Goal: Task Accomplishment & Management: Manage account settings

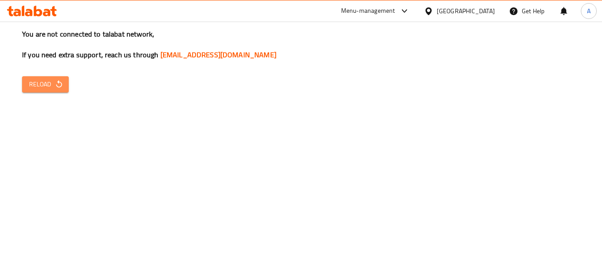
click at [67, 82] on button "Reload" at bounding box center [45, 84] width 47 height 16
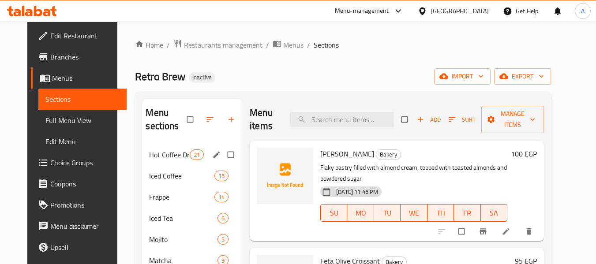
drag, startPoint x: 169, startPoint y: 144, endPoint x: 167, endPoint y: 156, distance: 12.1
click at [169, 144] on div "Hot Coffee Drinks 21" at bounding box center [192, 154] width 101 height 21
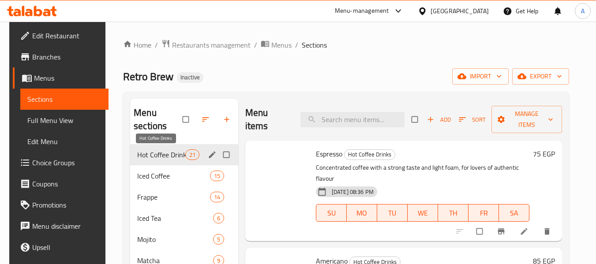
click at [167, 155] on span "Hot Coffee Drinks" at bounding box center [161, 154] width 48 height 11
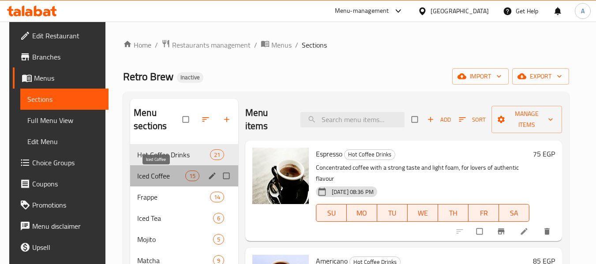
click at [157, 175] on span "Iced Coffee" at bounding box center [161, 176] width 48 height 11
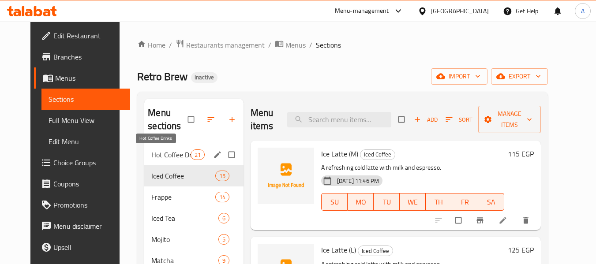
click at [175, 153] on span "Hot Coffee Drinks" at bounding box center [170, 154] width 39 height 11
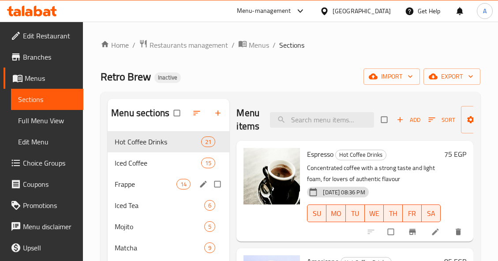
click at [155, 167] on span "Iced Coffee" at bounding box center [158, 162] width 86 height 11
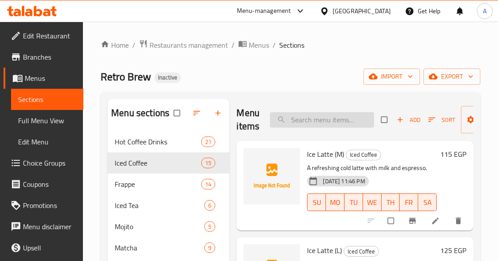
click at [334, 122] on input "search" at bounding box center [322, 119] width 104 height 15
paste input "fettuccine crepe"
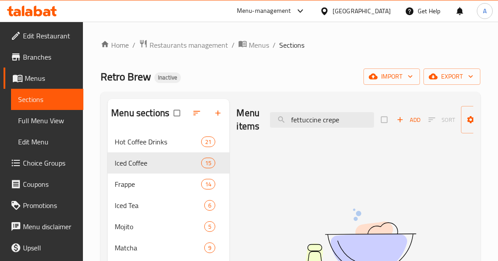
drag, startPoint x: 321, startPoint y: 122, endPoint x: 255, endPoint y: 126, distance: 66.7
click at [255, 126] on div "Menu items fettuccine crepe Add Sort Manage items" at bounding box center [354, 120] width 237 height 42
click at [313, 127] on input "crepe" at bounding box center [322, 119] width 104 height 15
paste input "Flat Whit"
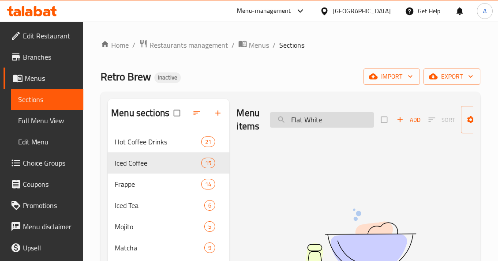
click at [313, 127] on input "Flat White" at bounding box center [322, 119] width 104 height 15
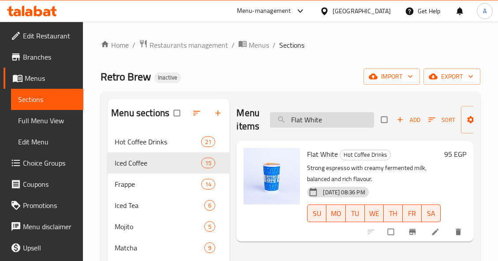
click at [329, 124] on input "Flat White" at bounding box center [322, 119] width 104 height 15
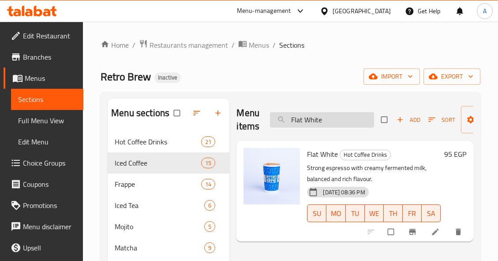
paste input "Green tea"
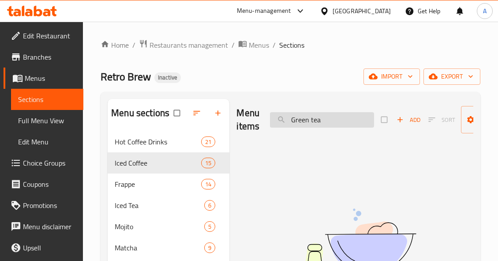
click at [341, 123] on input "Green tea" at bounding box center [322, 119] width 104 height 15
paste input "uava Mint Smoothie"
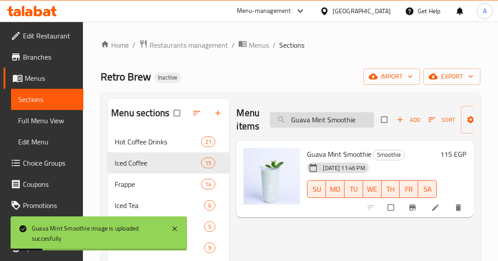
click at [369, 119] on input "Guava Mint Smoothie" at bounding box center [322, 119] width 104 height 15
paste input "HONEY"
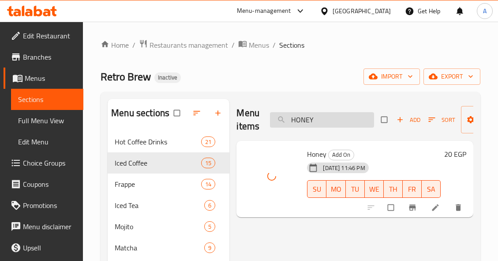
click at [343, 119] on input "HONEY" at bounding box center [322, 119] width 104 height 15
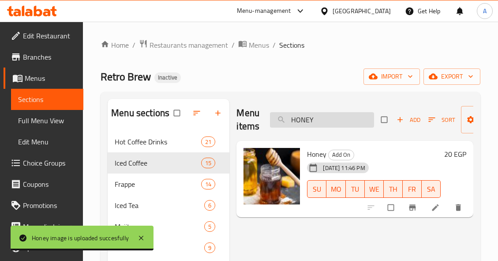
click at [343, 116] on input "HONEY" at bounding box center [322, 119] width 104 height 15
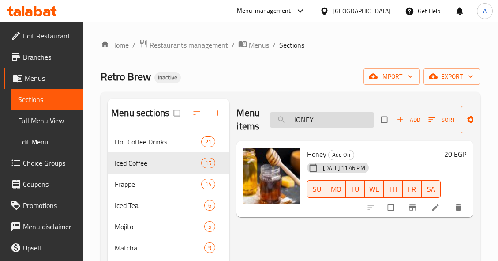
click at [343, 116] on input "HONEY" at bounding box center [322, 119] width 104 height 15
paste input "T MATCHA"
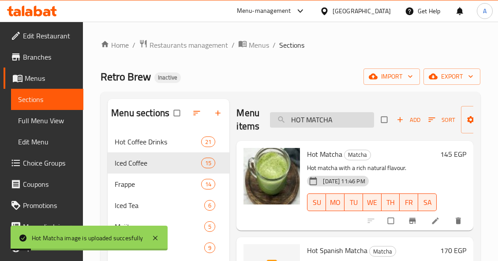
click at [352, 119] on input "HOT MATCHA" at bounding box center [322, 119] width 104 height 15
paste input "Ice Americano"
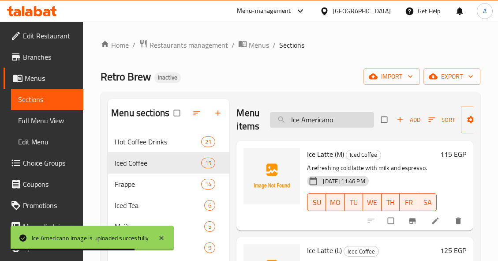
click at [342, 115] on input "Ice Americano" at bounding box center [322, 119] width 104 height 15
paste input "Latte (L)"
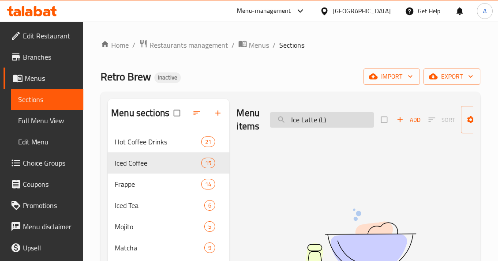
click at [346, 123] on input "Ice Latte (L)" at bounding box center [322, 119] width 104 height 15
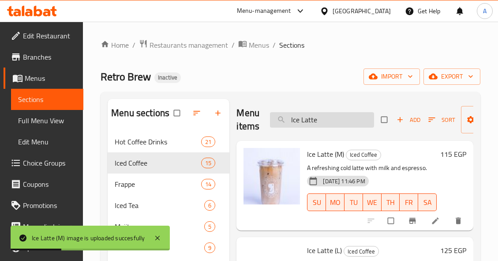
click at [308, 115] on input "Ice Latte" at bounding box center [322, 119] width 104 height 15
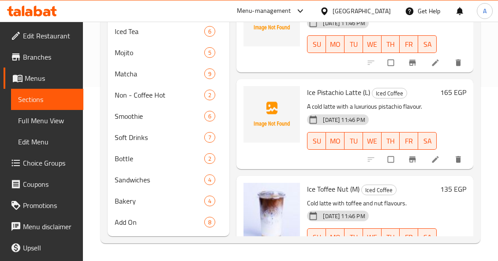
scroll to position [1032, 0]
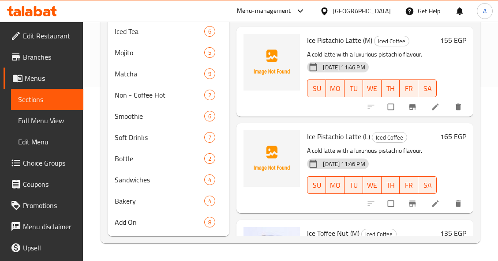
click at [335, 138] on span "Ice Pistachio Latte (L)" at bounding box center [338, 136] width 63 height 13
copy span "Pistachio"
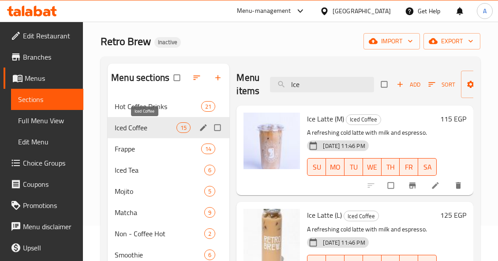
scroll to position [88, 0]
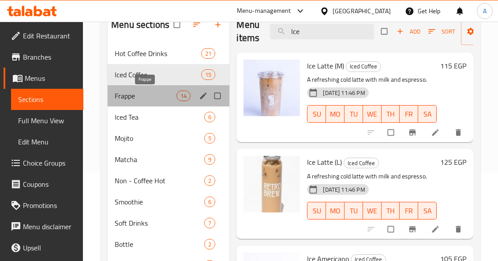
click at [153, 94] on span "Frappe" at bounding box center [146, 95] width 62 height 11
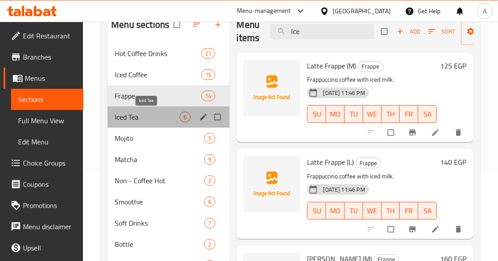
click at [138, 114] on span "Iced Tea" at bounding box center [147, 117] width 65 height 11
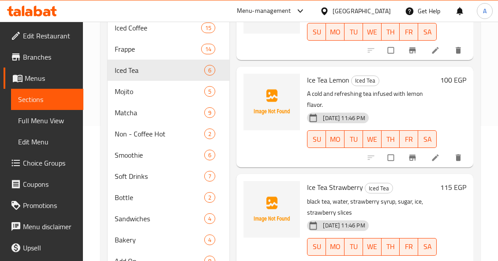
scroll to position [174, 0]
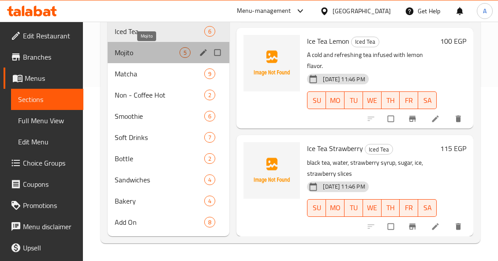
click at [147, 53] on span "Mojito" at bounding box center [147, 52] width 65 height 11
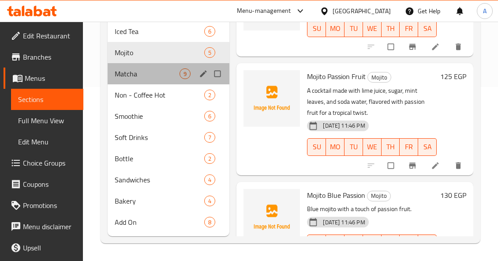
click at [156, 67] on div "Matcha 9" at bounding box center [169, 73] width 122 height 21
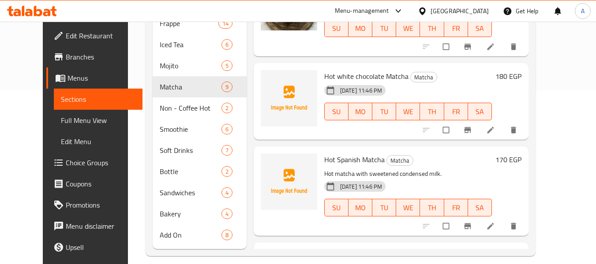
click at [279, 222] on div at bounding box center [288, 191] width 63 height 82
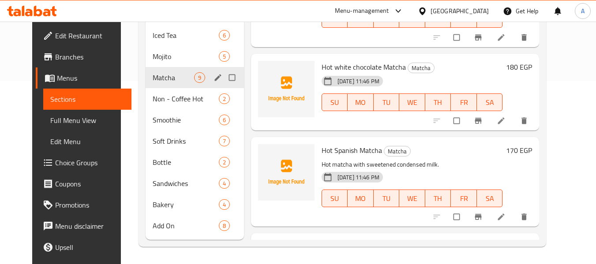
scroll to position [183, 0]
click at [169, 226] on span "Add On" at bounding box center [173, 225] width 41 height 11
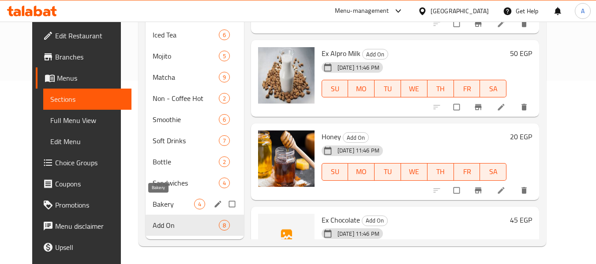
click at [168, 205] on span "Bakery" at bounding box center [173, 204] width 41 height 11
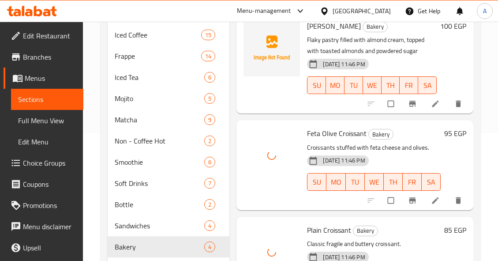
scroll to position [41, 0]
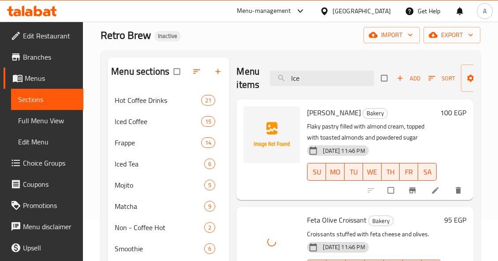
click at [252, 177] on div at bounding box center [271, 149] width 63 height 93
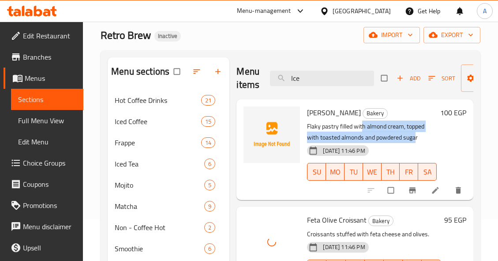
drag, startPoint x: 361, startPoint y: 127, endPoint x: 417, endPoint y: 139, distance: 56.9
click at [417, 139] on p "Flaky pastry filled with almond cream, topped with toasted almonds and powdered…" at bounding box center [372, 132] width 130 height 22
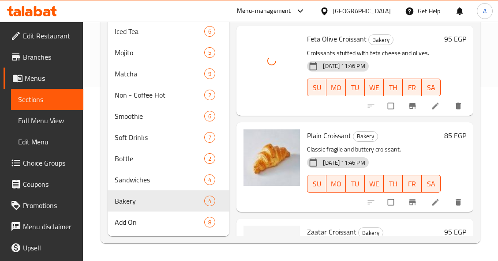
scroll to position [0, 0]
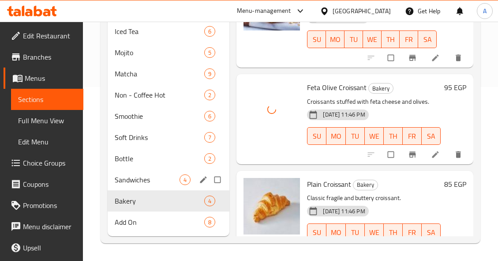
click at [157, 184] on span "Sandwiches" at bounding box center [147, 179] width 65 height 11
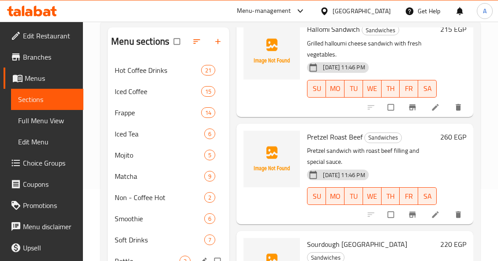
scroll to position [132, 0]
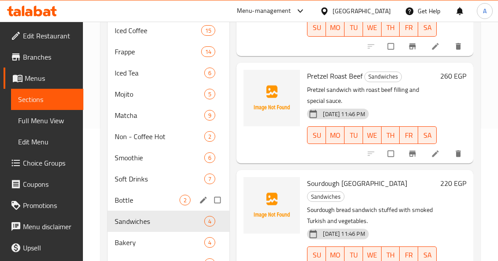
click at [149, 202] on span "Bottle" at bounding box center [147, 199] width 65 height 11
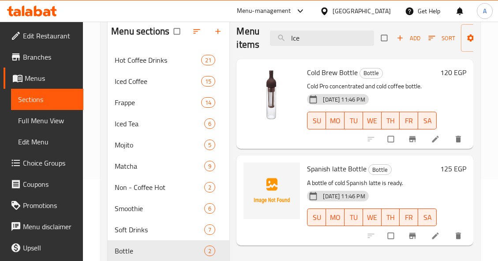
scroll to position [44, 0]
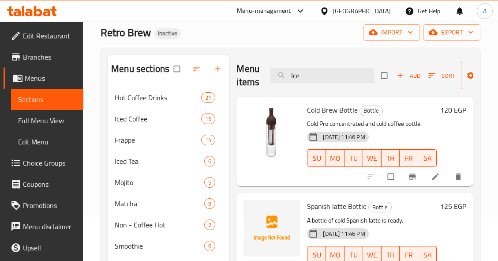
click at [344, 203] on span "Spanish latte Bottle" at bounding box center [337, 205] width 60 height 13
copy h6 "Spanish latte Bottle"
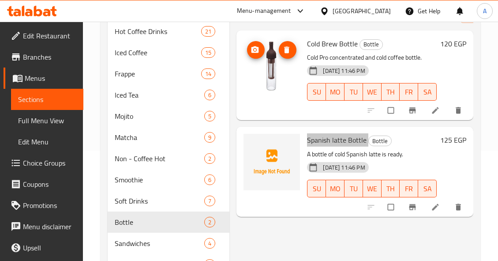
scroll to position [174, 0]
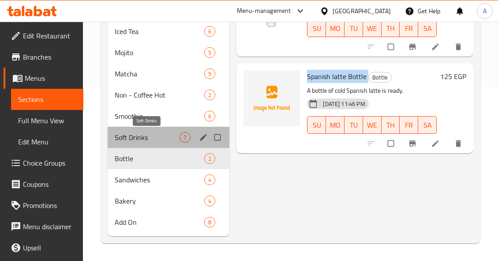
click at [150, 138] on span "Soft Drinks" at bounding box center [147, 137] width 65 height 11
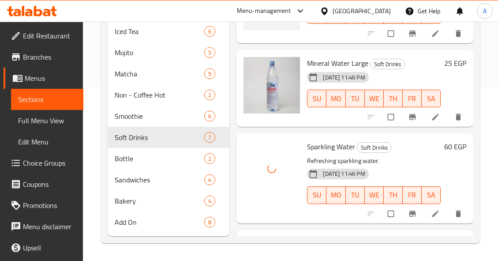
scroll to position [366, 0]
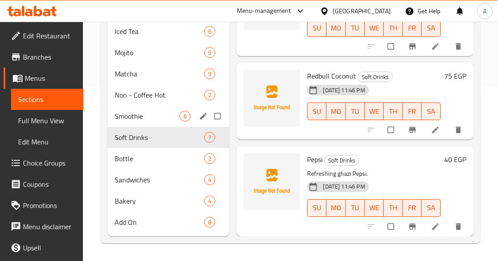
click at [150, 120] on span "Smoothie" at bounding box center [147, 116] width 65 height 11
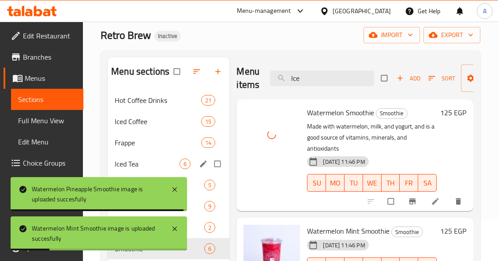
scroll to position [174, 0]
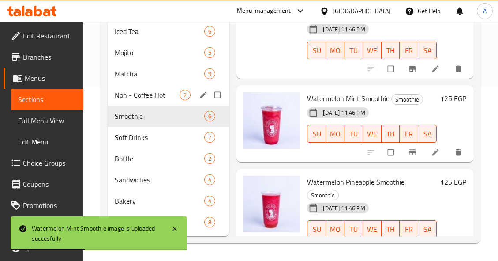
click at [139, 96] on span "Non - Coffee Hot" at bounding box center [147, 94] width 65 height 11
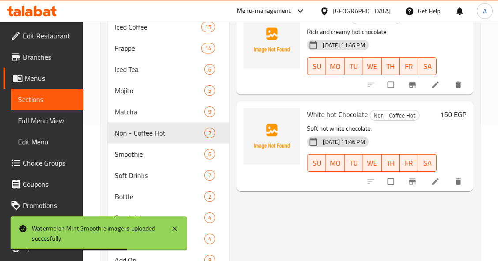
scroll to position [86, 0]
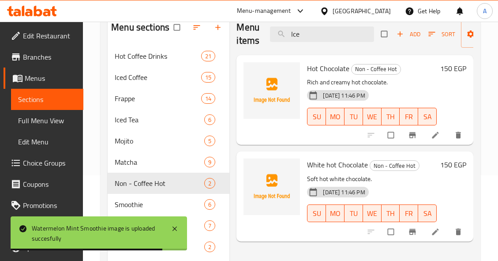
click at [329, 165] on span "White hot Chocolate" at bounding box center [337, 164] width 61 height 13
copy span "hot"
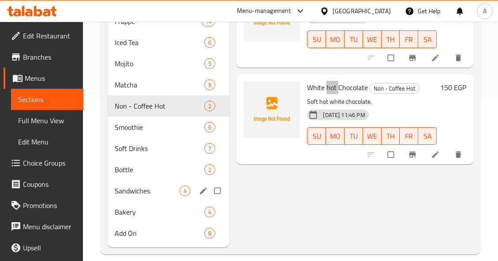
scroll to position [174, 0]
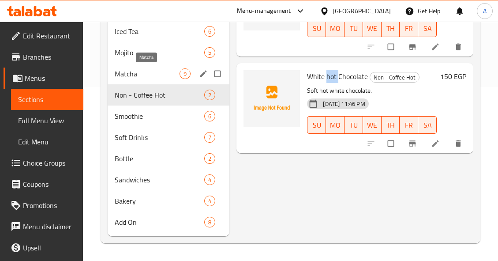
click at [164, 75] on span "Matcha" at bounding box center [147, 73] width 65 height 11
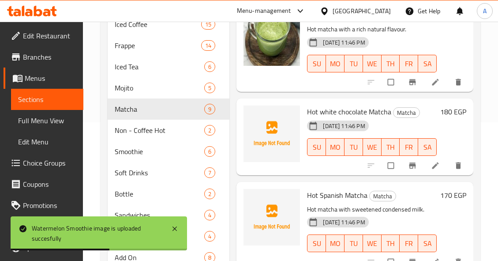
scroll to position [86, 0]
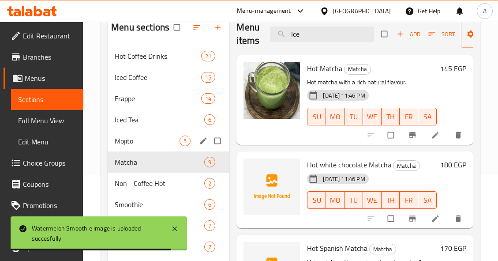
click at [150, 141] on span "Mojito" at bounding box center [147, 140] width 65 height 11
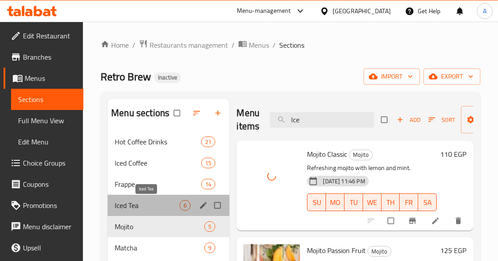
click at [171, 207] on span "Iced Tea" at bounding box center [147, 205] width 65 height 11
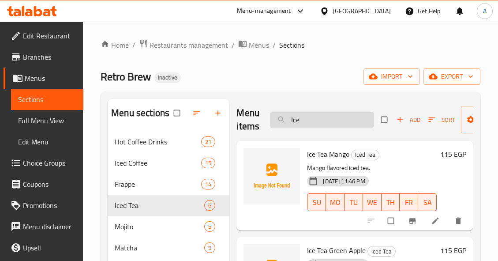
click at [346, 123] on input "Ice" at bounding box center [322, 119] width 104 height 15
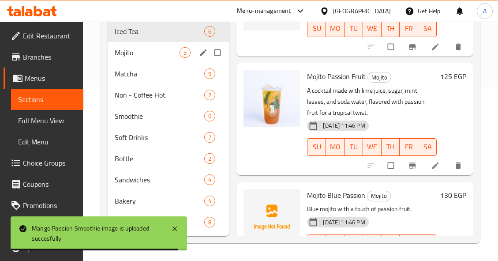
click at [159, 52] on span "Mojito" at bounding box center [147, 52] width 65 height 11
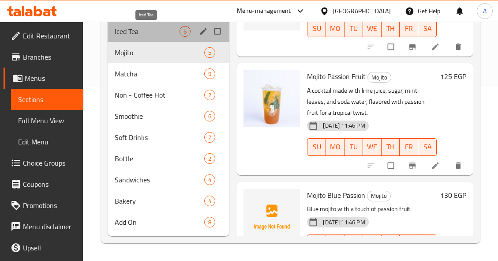
click at [162, 35] on span "Iced Tea" at bounding box center [147, 31] width 65 height 11
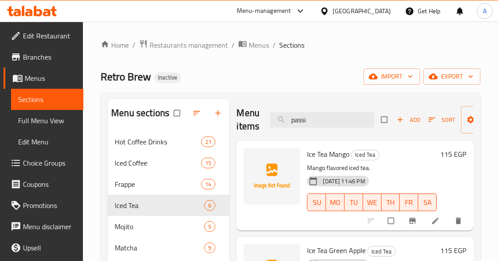
click at [331, 110] on div "Menu items passi Add Sort Manage items" at bounding box center [354, 120] width 237 height 42
click at [330, 123] on input "passi" at bounding box center [322, 119] width 104 height 15
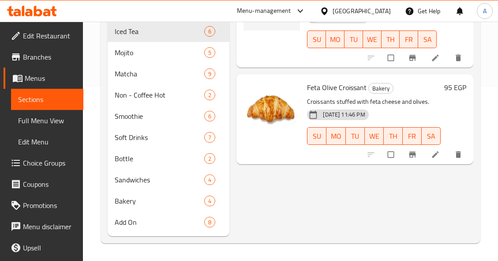
scroll to position [113, 0]
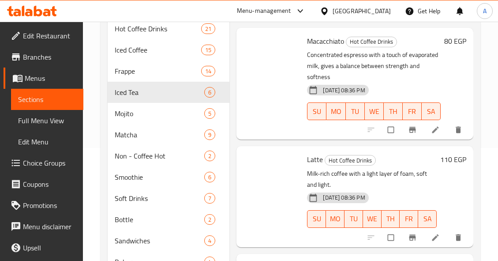
type input "c"
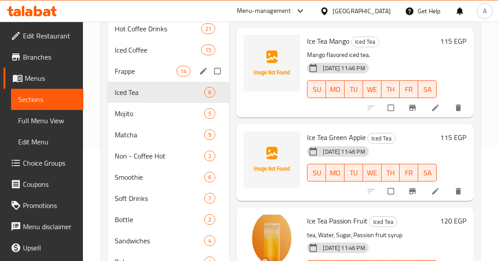
click at [146, 69] on span "Frappe" at bounding box center [146, 71] width 62 height 11
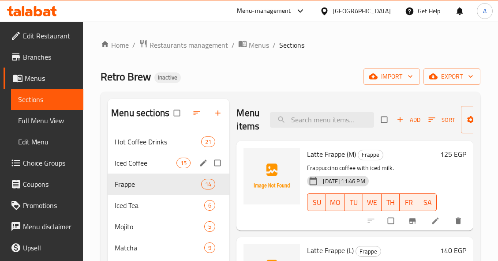
click at [158, 161] on span "Iced Coffee" at bounding box center [146, 162] width 62 height 11
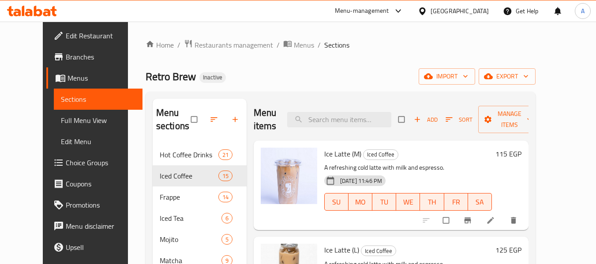
drag, startPoint x: 60, startPoint y: 116, endPoint x: 114, endPoint y: 1, distance: 127.0
click at [61, 116] on span "Full Menu View" at bounding box center [98, 120] width 75 height 11
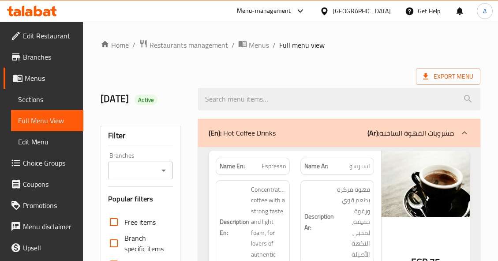
click at [328, 86] on div at bounding box center [339, 98] width 293 height 33
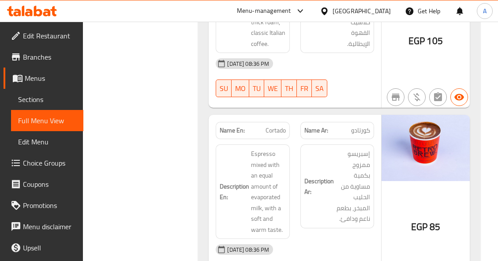
scroll to position [35, 0]
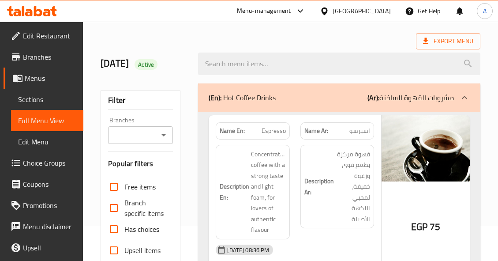
click at [283, 129] on span "Espresso" at bounding box center [273, 130] width 24 height 9
copy span "Espresso"
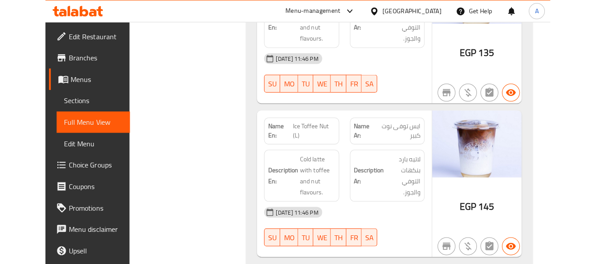
scroll to position [6322, 0]
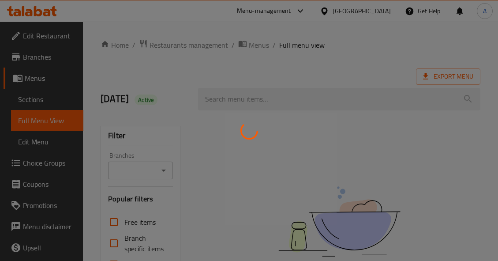
click at [38, 96] on div at bounding box center [249, 130] width 498 height 261
click at [42, 99] on div at bounding box center [249, 130] width 498 height 261
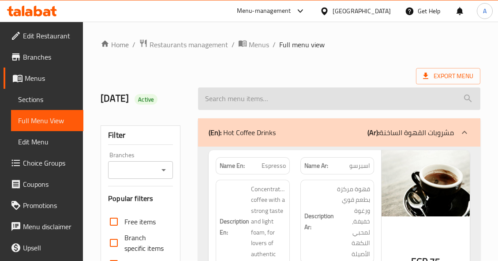
scroll to position [132, 0]
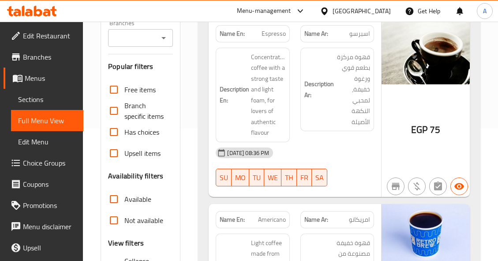
click at [34, 96] on span "Sections" at bounding box center [47, 99] width 58 height 11
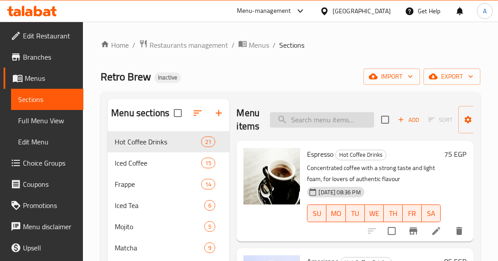
click at [331, 119] on input "search" at bounding box center [322, 119] width 104 height 15
paste input "Ice Salted Caramel (L)"
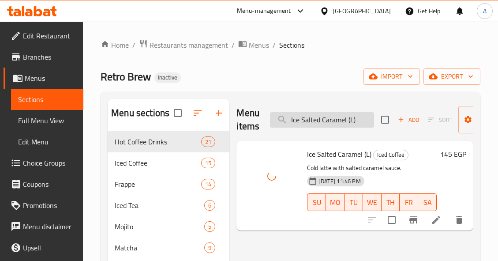
click at [363, 116] on input "Ice Salted Caramel (L)" at bounding box center [322, 119] width 104 height 15
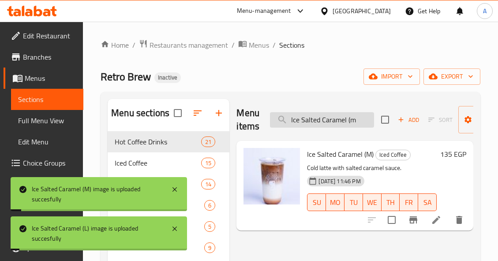
click at [358, 122] on input "Ice Salted Caramel (m" at bounding box center [322, 119] width 104 height 15
paste input "ALTED CARAMEL"
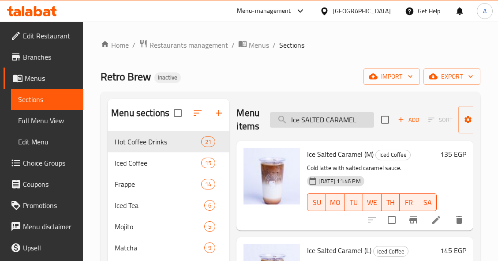
click at [344, 114] on input "Ice SALTED CARAMEL" at bounding box center [322, 119] width 104 height 15
paste input "panish Matcha"
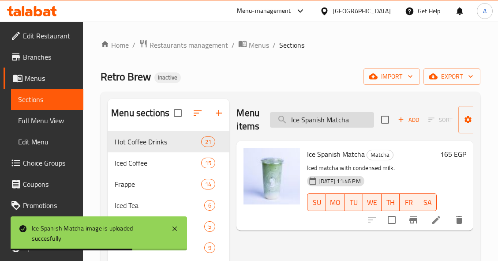
click at [326, 116] on input "Ice Spanish Matcha" at bounding box center [322, 119] width 104 height 15
paste input "White Mocha (L)"
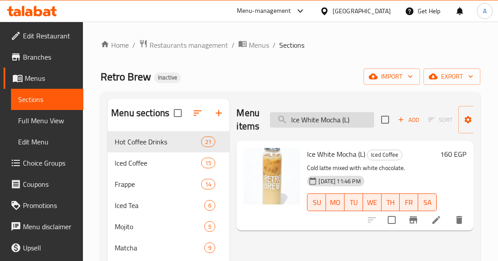
click at [369, 116] on input "Ice White Mocha (L)" at bounding box center [322, 119] width 104 height 15
paste input "kinder nutella"
click at [369, 116] on input "kinder nutella" at bounding box center [322, 119] width 104 height 15
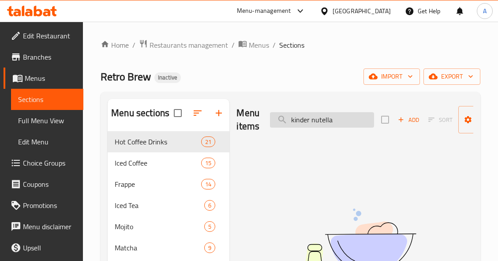
click at [338, 120] on input "kinder nutella" at bounding box center [322, 119] width 104 height 15
paste input "white chocolate"
click at [346, 117] on input "kinder white chocolate" at bounding box center [322, 119] width 104 height 15
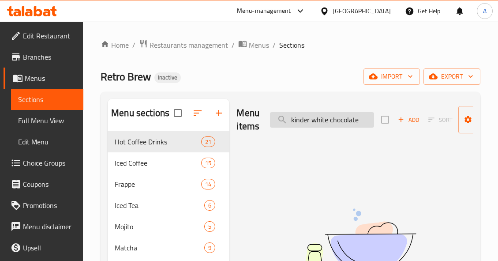
click at [346, 117] on input "kinder white chocolate" at bounding box center [322, 119] width 104 height 15
paste input "unafa piatachio"
click at [335, 118] on input "kunafa piatachio" at bounding box center [322, 119] width 104 height 15
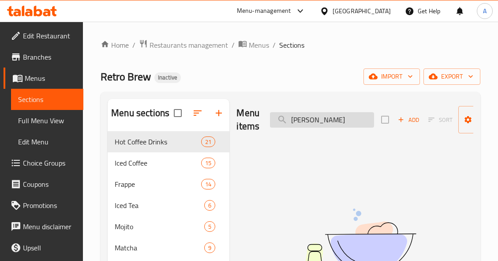
paste input "Latte"
click at [335, 118] on input "Latte" at bounding box center [322, 119] width 104 height 15
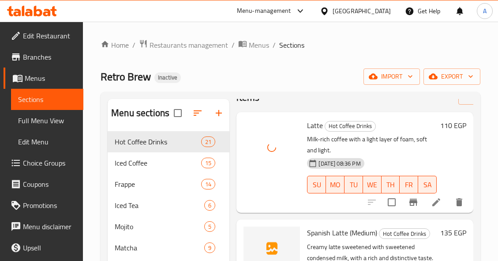
scroll to position [44, 0]
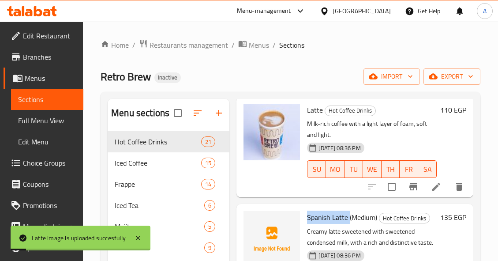
click at [305, 211] on div "Latte Hot Coffee Drinks Milk-rich coffee with a light layer of foam, soft and l…" at bounding box center [354, 154] width 237 height 115
copy span "Spanish Latte"
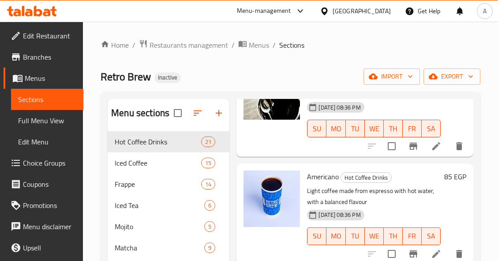
scroll to position [0, 0]
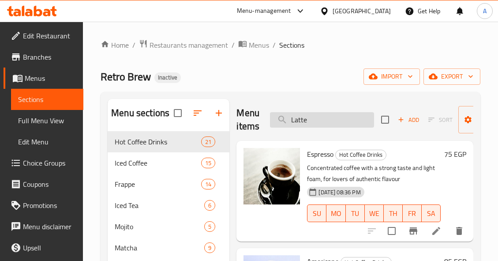
click at [337, 118] on input "Latte" at bounding box center [322, 119] width 104 height 15
paste input "Spanish Latte"
click at [337, 118] on input "Spanish Latte" at bounding box center [322, 119] width 104 height 15
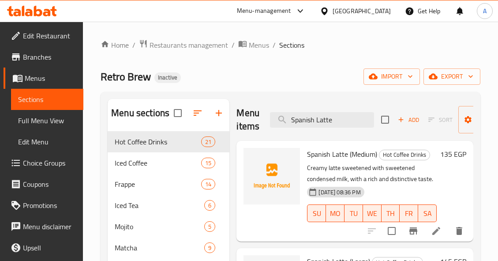
type input "Spanish Latte"
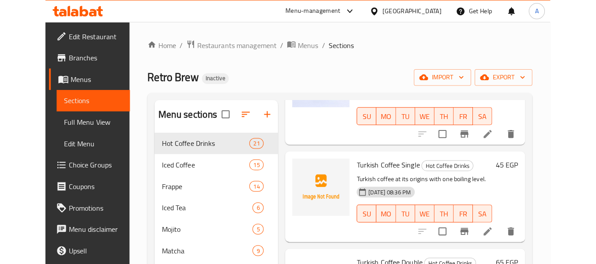
scroll to position [882, 0]
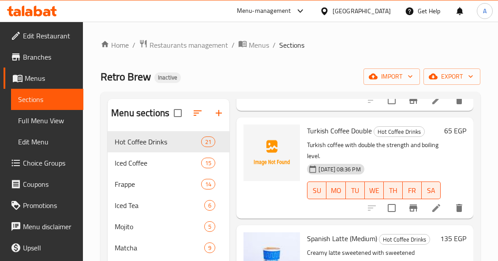
click at [366, 44] on ol "Home / Restaurants management / Menus / Sections" at bounding box center [291, 44] width 380 height 11
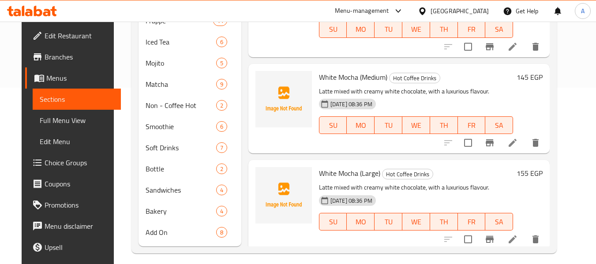
scroll to position [1058, 0]
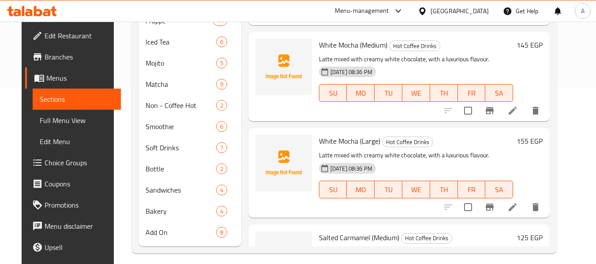
click at [336, 134] on span "White Mocha (Large)" at bounding box center [349, 140] width 61 height 13
click at [339, 134] on span "White Mocha (Large)" at bounding box center [349, 140] width 61 height 13
click at [347, 134] on span "White Mocha (Large)" at bounding box center [349, 140] width 61 height 13
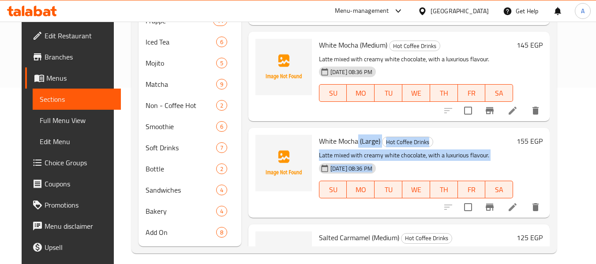
drag, startPoint x: 353, startPoint y: 132, endPoint x: 373, endPoint y: 185, distance: 56.7
click at [381, 190] on div "White Mocha (Large) Hot Coffee Drinks Latte mixed with creamy white chocolate, …" at bounding box center [415, 172] width 201 height 82
click at [457, 150] on p "Latte mixed with creamy white chocolate, with a luxurious flavour." at bounding box center [416, 155] width 194 height 11
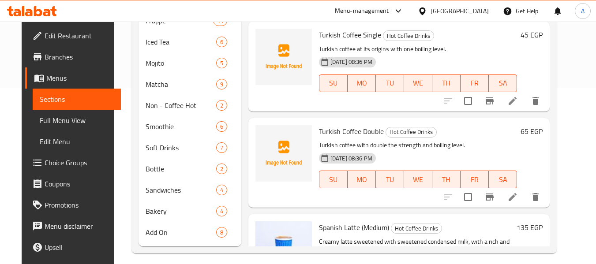
scroll to position [661, 0]
drag, startPoint x: 355, startPoint y: 121, endPoint x: 316, endPoint y: 119, distance: 38.8
click at [319, 124] on span "Turkish Coffee Double" at bounding box center [351, 130] width 65 height 13
click at [241, 193] on div "Menu items Spanish Latte Add Sort Manage items Espresso Hot Coffee Drinks Conce…" at bounding box center [395, 84] width 308 height 324
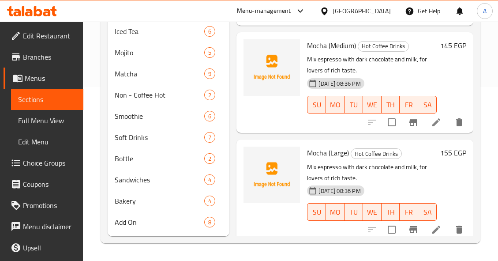
scroll to position [1756, 0]
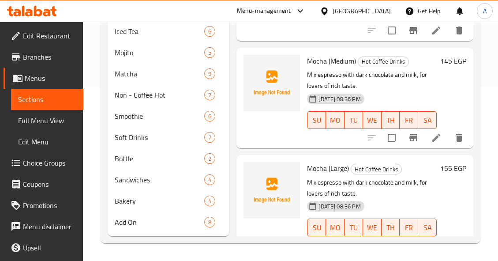
click at [326, 67] on span "Mocha (Medium)" at bounding box center [331, 60] width 49 height 13
click at [327, 67] on span "Mocha (Medium)" at bounding box center [331, 60] width 49 height 13
click at [313, 67] on span "Mocha (Medium)" at bounding box center [331, 60] width 49 height 13
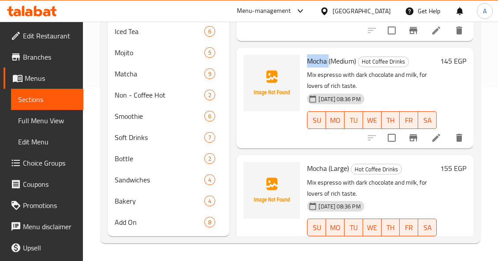
click at [313, 67] on span "Mocha (Medium)" at bounding box center [331, 60] width 49 height 13
copy span "Mocha"
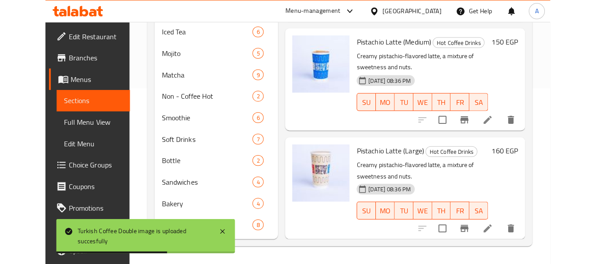
scroll to position [2044, 0]
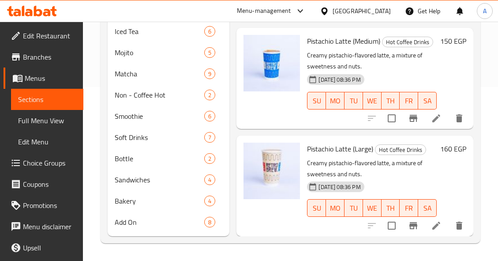
drag, startPoint x: 238, startPoint y: 17, endPoint x: 247, endPoint y: 15, distance: 9.9
click at [238, 17] on div "Menu-management [GEOGRAPHIC_DATA] Get Help A" at bounding box center [249, 10] width 498 height 21
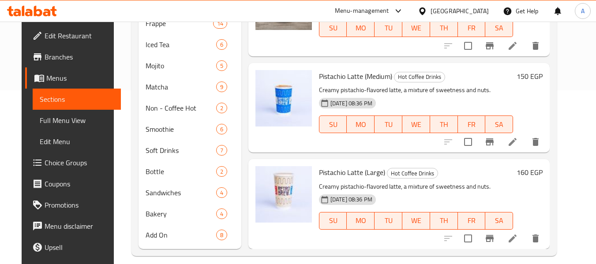
scroll to position [1789, 0]
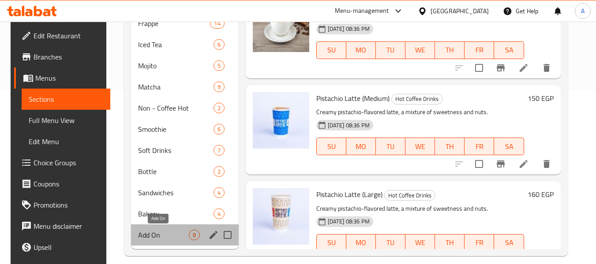
click at [156, 235] on span "Add On" at bounding box center [163, 235] width 50 height 11
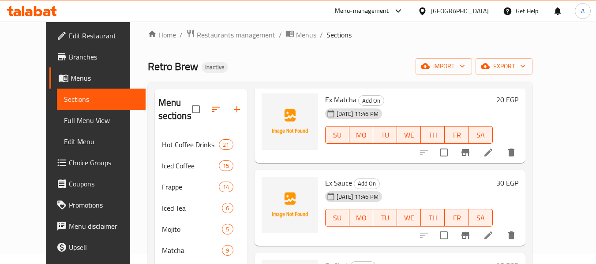
scroll to position [183, 0]
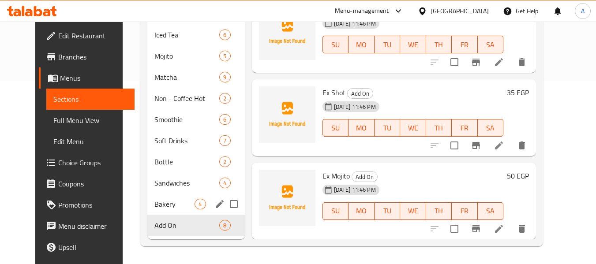
click at [156, 211] on div "Bakery 4" at bounding box center [195, 204] width 97 height 21
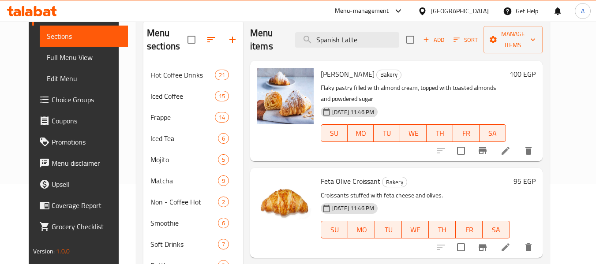
scroll to position [183, 0]
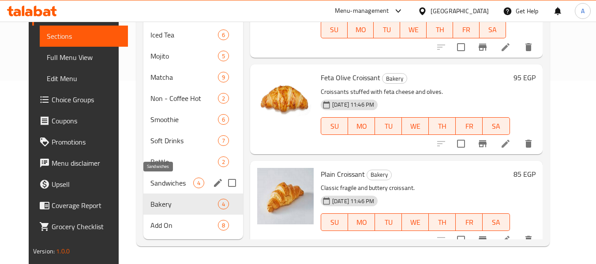
click at [156, 180] on span "Sandwiches" at bounding box center [171, 183] width 43 height 11
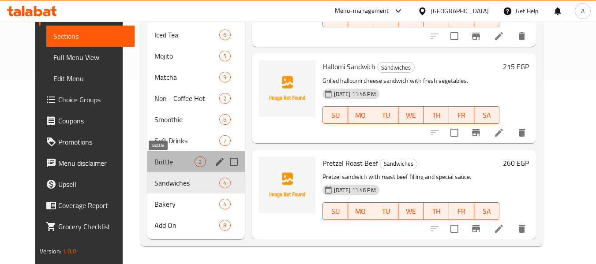
click at [168, 163] on span "Bottle" at bounding box center [174, 161] width 40 height 11
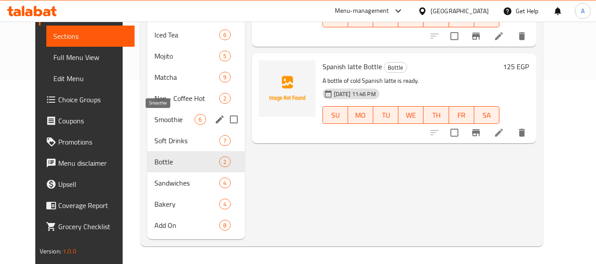
click at [164, 116] on span "Smoothie" at bounding box center [174, 119] width 40 height 11
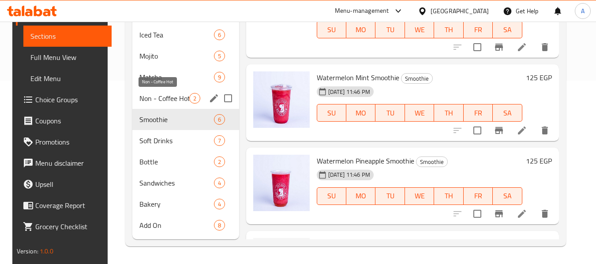
click at [173, 95] on span "Non - Coffee Hot" at bounding box center [163, 98] width 49 height 11
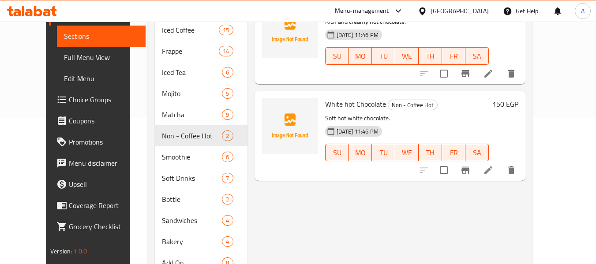
scroll to position [95, 0]
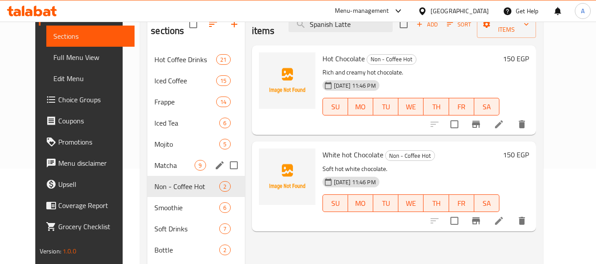
click at [154, 164] on span "Matcha" at bounding box center [174, 165] width 40 height 11
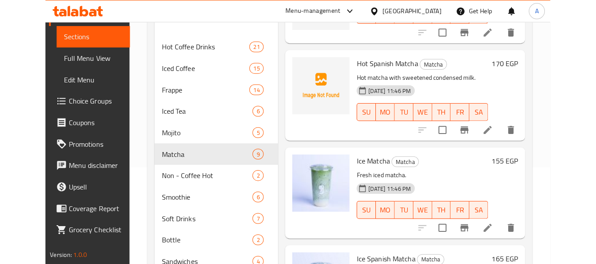
scroll to position [176, 0]
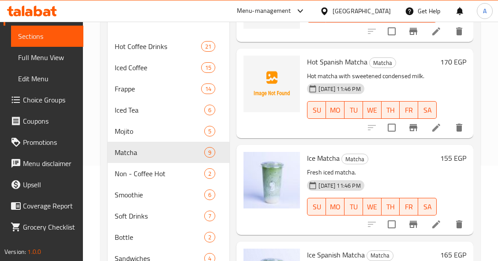
click at [258, 37] on div at bounding box center [271, 4] width 63 height 70
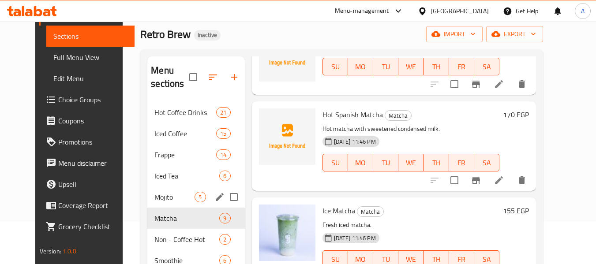
scroll to position [0, 0]
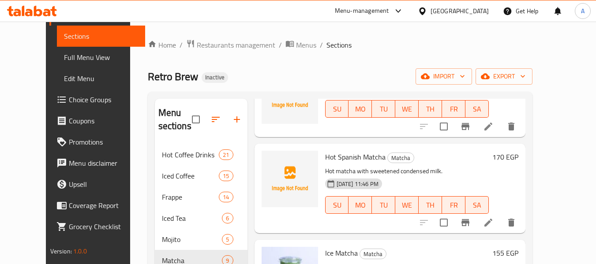
click at [64, 76] on span "Edit Menu" at bounding box center [101, 78] width 75 height 11
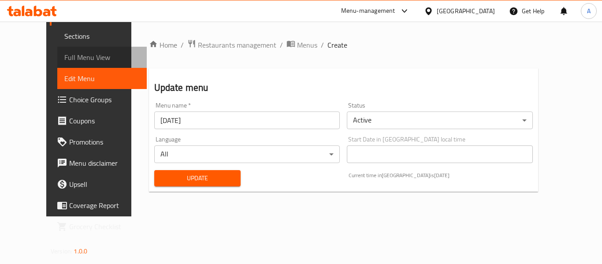
click at [66, 58] on span "Full Menu View" at bounding box center [101, 57] width 75 height 11
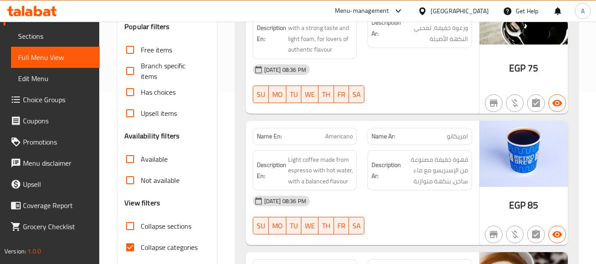
scroll to position [176, 0]
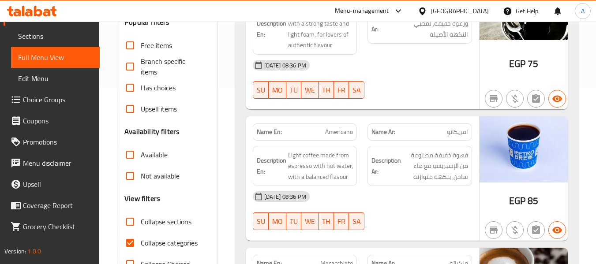
click at [127, 246] on input "Collapse categories" at bounding box center [129, 242] width 21 height 21
checkbox input "false"
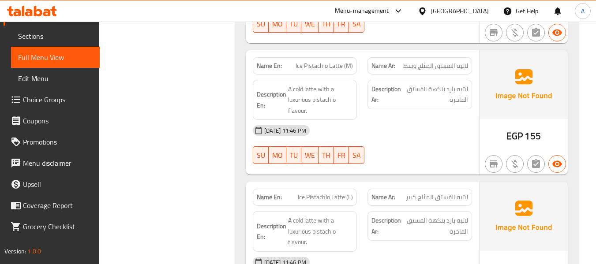
scroll to position [4364, 0]
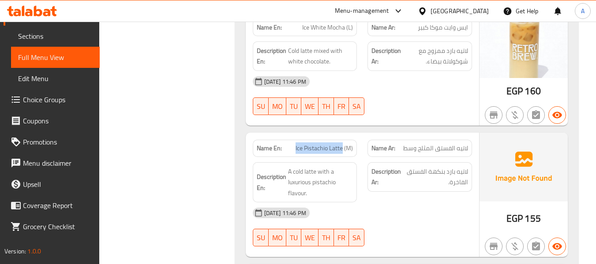
drag, startPoint x: 343, startPoint y: 125, endPoint x: 290, endPoint y: 127, distance: 53.4
click at [290, 144] on p "Name En: Ice Pistachio Latte (M)" at bounding box center [305, 148] width 97 height 9
copy span "Ice Pistachio Latte"
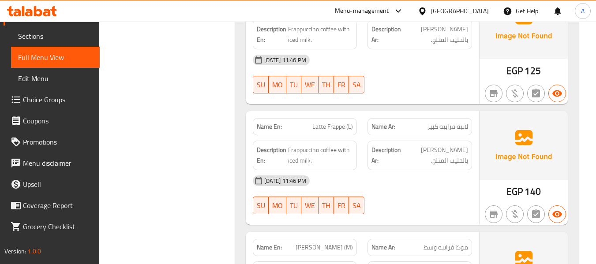
scroll to position [5070, 0]
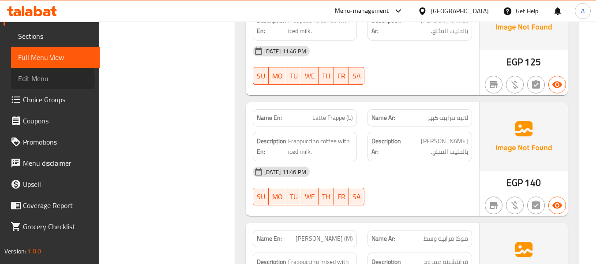
click at [35, 80] on span "Edit Menu" at bounding box center [55, 78] width 75 height 11
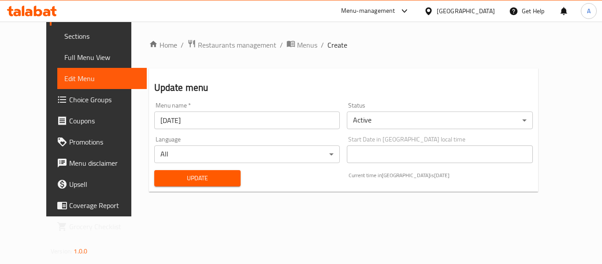
click at [64, 63] on span "Full Menu View" at bounding box center [101, 57] width 75 height 11
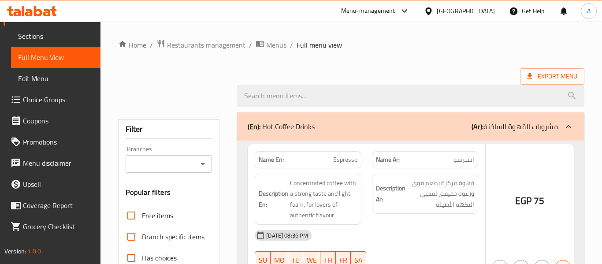
click at [63, 55] on span "Full Menu View" at bounding box center [55, 57] width 75 height 11
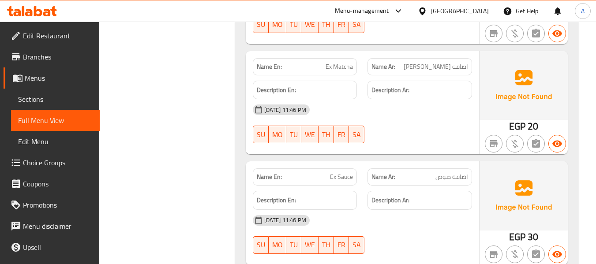
scroll to position [13039, 0]
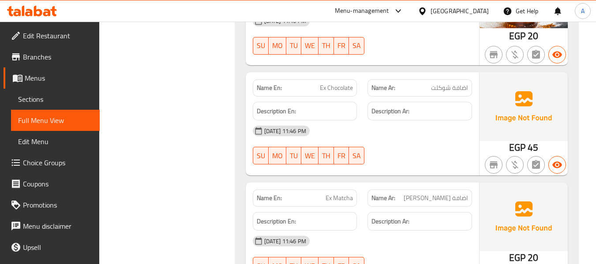
click at [430, 7] on div at bounding box center [423, 11] width 13 height 10
click at [60, 37] on span "Edit Restaurant" at bounding box center [58, 35] width 70 height 11
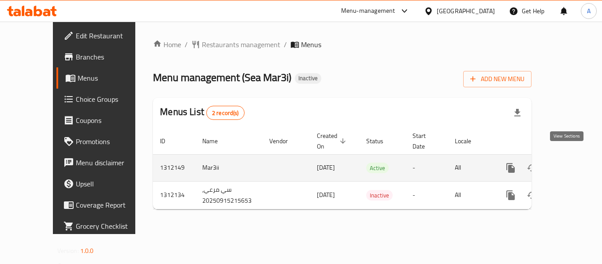
click at [570, 164] on icon "enhanced table" at bounding box center [574, 168] width 8 height 8
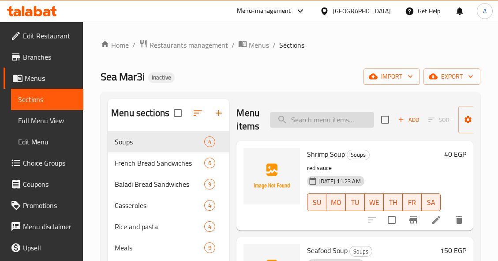
click at [347, 117] on input "search" at bounding box center [322, 119] width 104 height 15
paste input "طحينه"
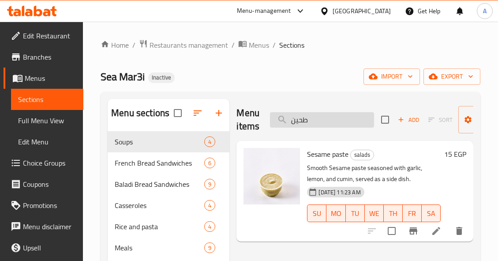
click at [364, 121] on input "طحين" at bounding box center [322, 119] width 104 height 15
paste input "ابا غنوج"
click at [364, 121] on input "بابا غنوج" at bounding box center [322, 119] width 104 height 15
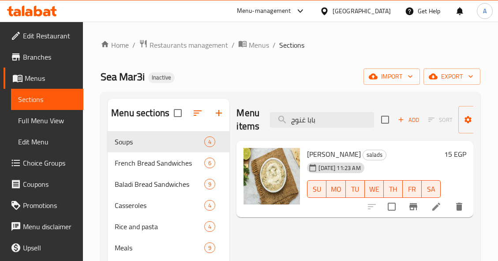
click at [361, 111] on div "Menu items بابا غنوج Add Sort Manage items" at bounding box center [354, 120] width 237 height 42
click at [358, 116] on input "بابا غنوج" at bounding box center [322, 119] width 104 height 15
paste input "ى"
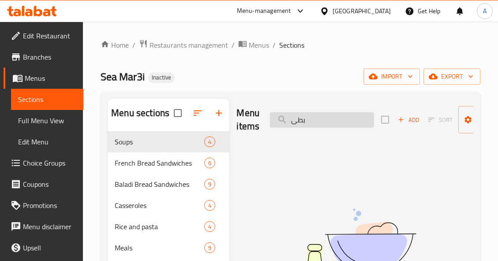
click at [302, 119] on input "بطى" at bounding box center [322, 119] width 104 height 15
click at [294, 119] on input "بلطى" at bounding box center [322, 119] width 104 height 15
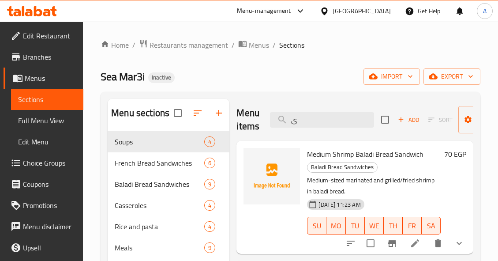
type input "ى"
click at [324, 128] on div "Menu items ى Add Sort Manage items" at bounding box center [354, 120] width 237 height 42
click at [333, 119] on input "ى" at bounding box center [322, 119] width 104 height 15
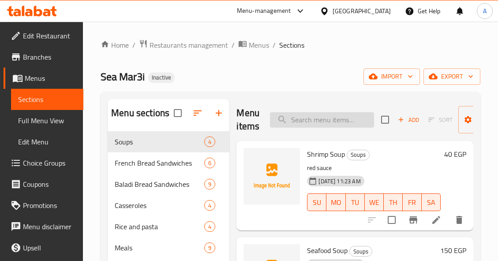
click at [327, 117] on input "search" at bounding box center [322, 119] width 104 height 15
paste input "بورى"
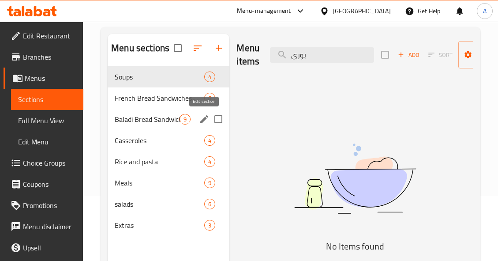
scroll to position [88, 0]
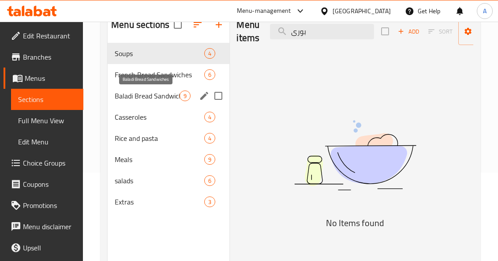
click at [150, 96] on span "Baladi Bread Sandwiches" at bounding box center [147, 95] width 65 height 11
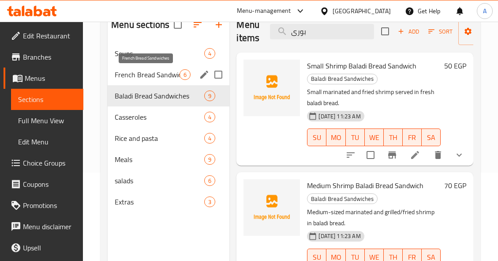
click at [164, 72] on span "French Bread Sandwiches" at bounding box center [147, 74] width 65 height 11
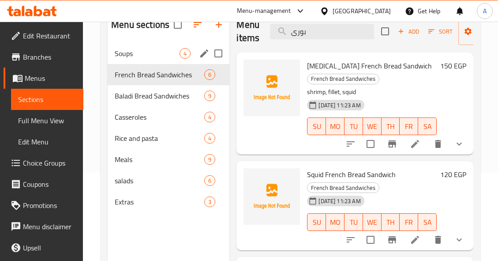
click at [165, 53] on span "Soups" at bounding box center [147, 53] width 65 height 11
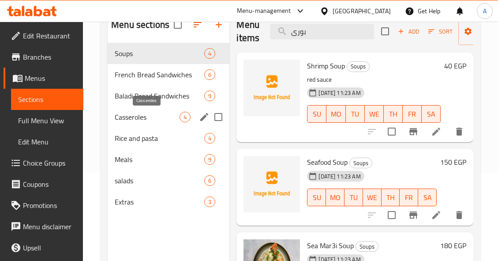
click at [153, 114] on span "Casseroles" at bounding box center [147, 117] width 65 height 11
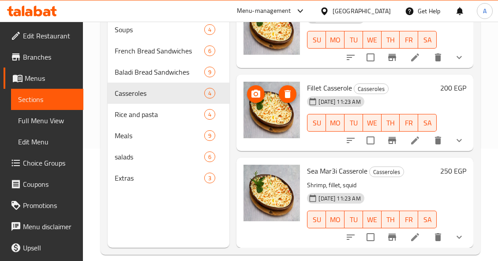
scroll to position [123, 0]
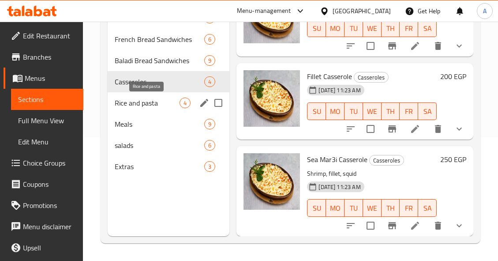
click at [155, 102] on span "Rice and pasta" at bounding box center [147, 102] width 65 height 11
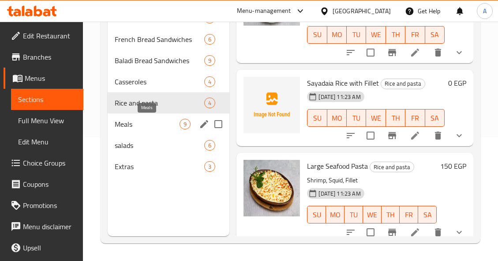
click at [135, 122] on span "Meals" at bounding box center [147, 124] width 65 height 11
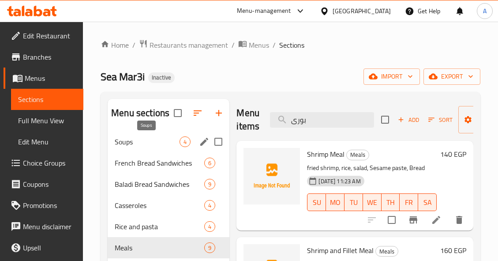
click at [149, 142] on span "Soups" at bounding box center [147, 141] width 65 height 11
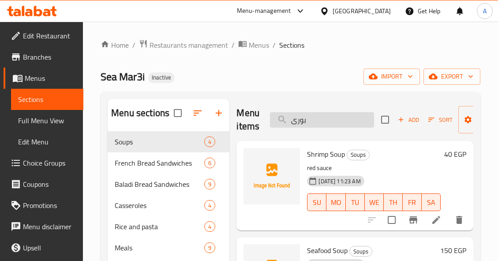
click at [326, 117] on input "بورى" at bounding box center [322, 119] width 104 height 15
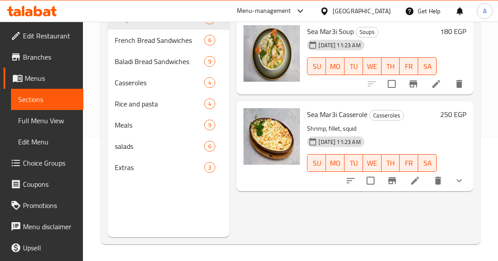
scroll to position [123, 0]
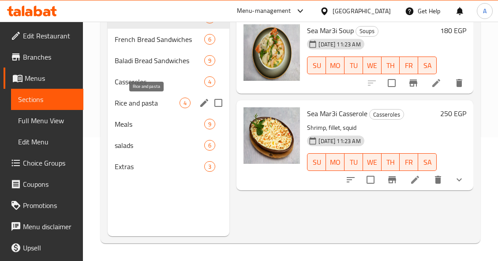
type input "سي مر"
click at [157, 101] on span "Rice and pasta" at bounding box center [147, 102] width 65 height 11
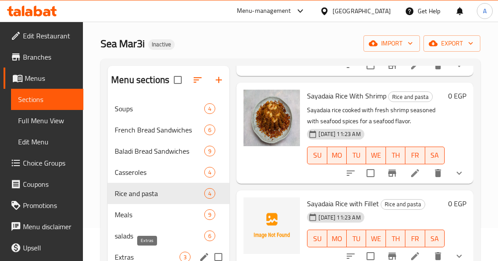
scroll to position [123, 0]
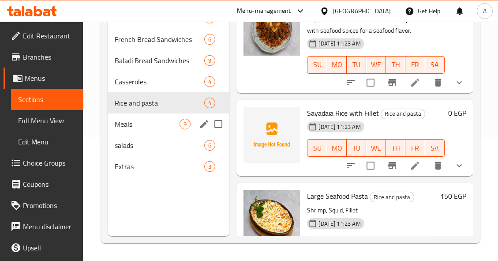
click at [152, 123] on span "Meals" at bounding box center [147, 124] width 65 height 11
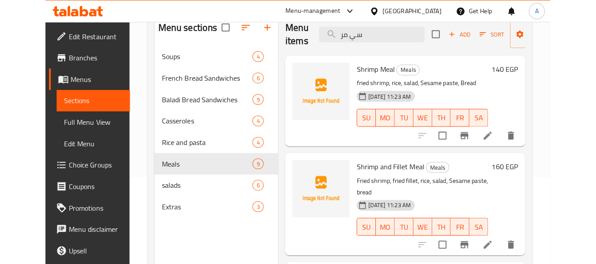
scroll to position [35, 0]
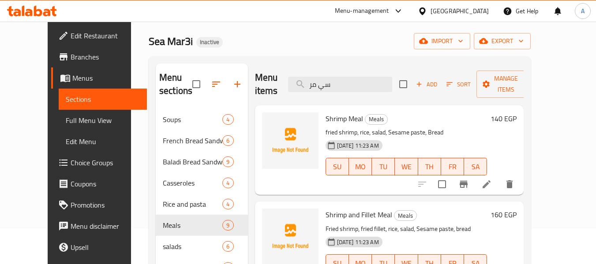
click at [66, 120] on span "Full Menu View" at bounding box center [103, 120] width 75 height 11
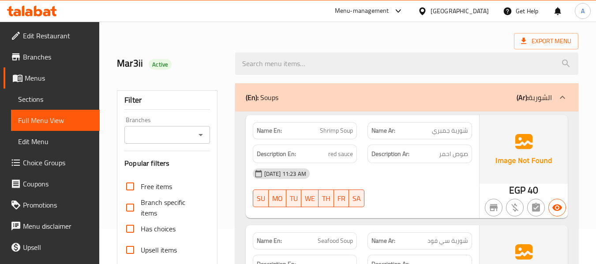
scroll to position [212, 0]
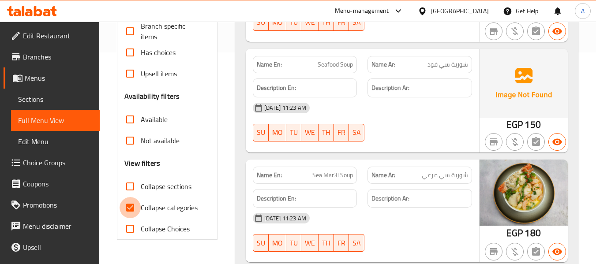
click at [128, 206] on input "Collapse categories" at bounding box center [129, 207] width 21 height 21
click at [129, 205] on input "Collapse categories" at bounding box center [129, 207] width 21 height 21
checkbox input "true"
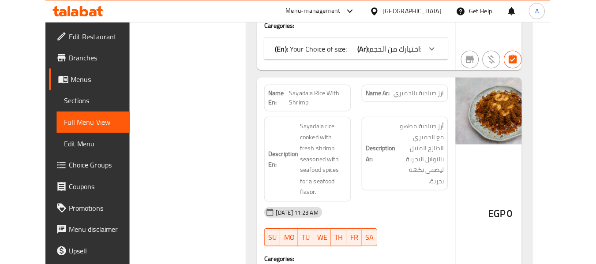
scroll to position [4602, 0]
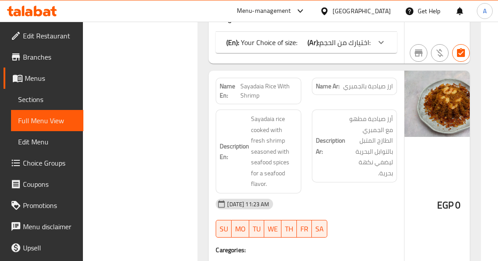
click at [353, 221] on div "16-09-2025 11:23 AM SU MO TU WE TH FR SA" at bounding box center [306, 217] width 192 height 49
drag, startPoint x: 151, startPoint y: 83, endPoint x: 261, endPoint y: 17, distance: 128.4
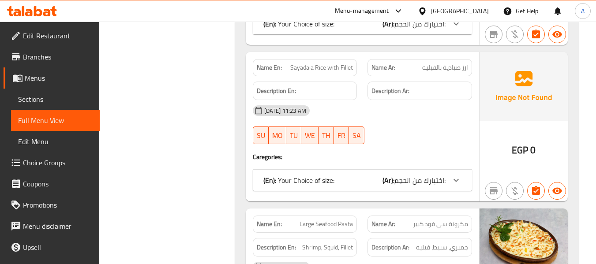
click at [42, 141] on span "Edit Menu" at bounding box center [55, 141] width 75 height 11
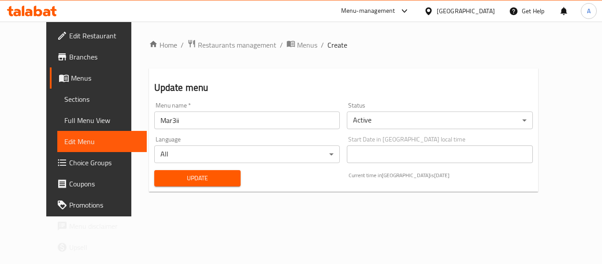
click at [64, 123] on span "Full Menu View" at bounding box center [101, 120] width 75 height 11
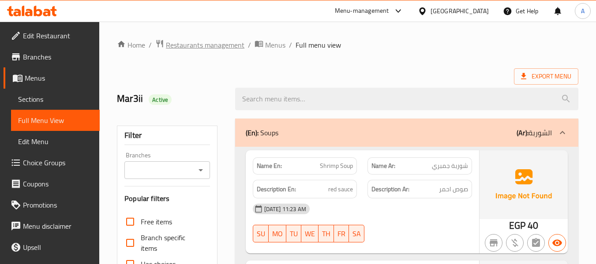
click at [216, 47] on span "Restaurants management" at bounding box center [205, 45] width 78 height 11
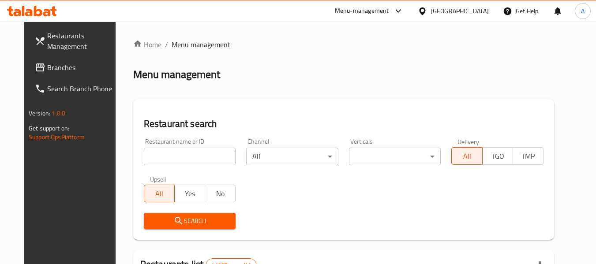
click at [47, 71] on span "Branches" at bounding box center [82, 67] width 70 height 11
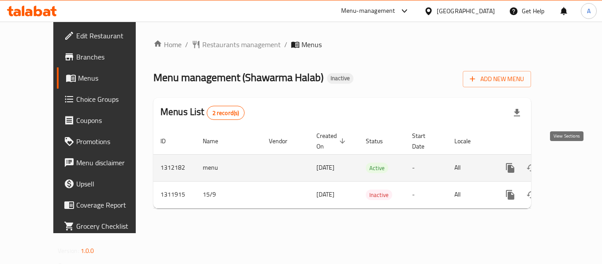
click at [569, 163] on icon "enhanced table" at bounding box center [574, 168] width 11 height 11
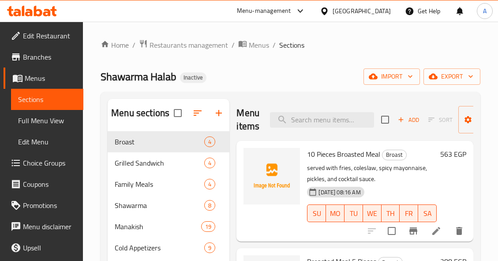
click at [339, 75] on div "Shawarma Halab Inactive import export" at bounding box center [291, 76] width 380 height 16
drag, startPoint x: 361, startPoint y: 170, endPoint x: 428, endPoint y: 171, distance: 66.6
click at [427, 170] on p "served with fries, coleslaw, spicy mayonnaise, pickles, and cocktail sauce." at bounding box center [372, 173] width 130 height 22
click at [422, 183] on div "[DATE] 08:16 AM SU MO TU WE TH FR SA" at bounding box center [371, 207] width 137 height 48
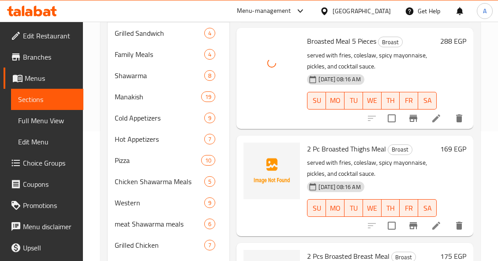
scroll to position [132, 0]
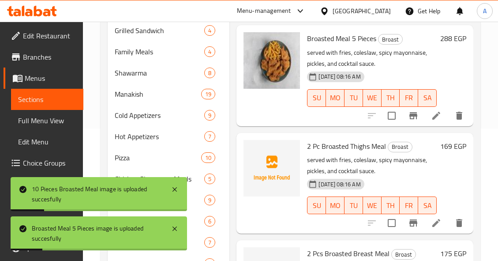
drag, startPoint x: 255, startPoint y: 10, endPoint x: 260, endPoint y: 7, distance: 5.1
click at [255, 10] on div "Menu-management [GEOGRAPHIC_DATA] Get Help A" at bounding box center [249, 10] width 498 height 21
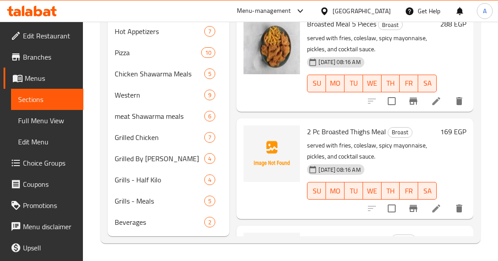
scroll to position [0, 0]
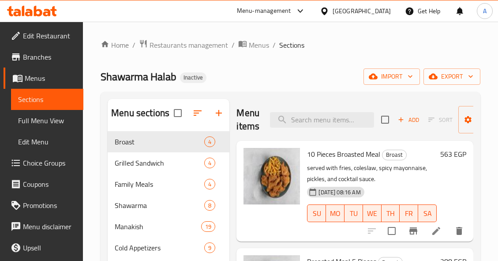
click at [317, 111] on div "Menu items Add Sort Manage items" at bounding box center [354, 120] width 237 height 42
click at [325, 119] on input "search" at bounding box center [322, 119] width 104 height 15
paste input "Escalope Meal"
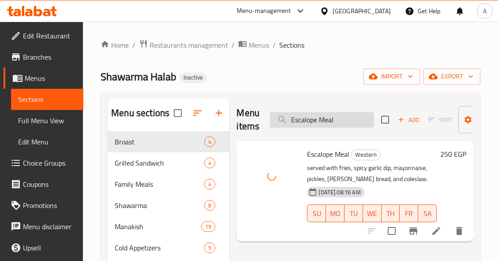
click at [347, 120] on input "Escalope Meal" at bounding box center [322, 119] width 104 height 15
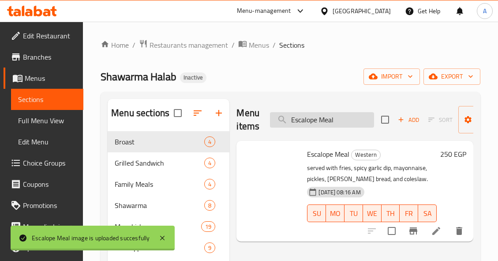
click at [347, 120] on input "Escalope Meal" at bounding box center [322, 119] width 104 height 15
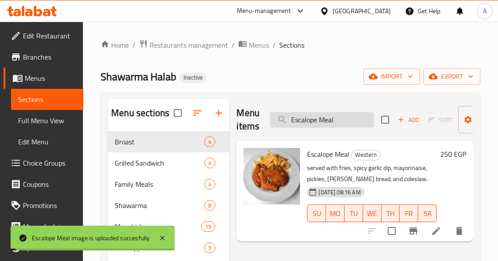
click at [347, 120] on input "Escalope Meal" at bounding box center [322, 119] width 104 height 15
paste input "بابا غنوج"
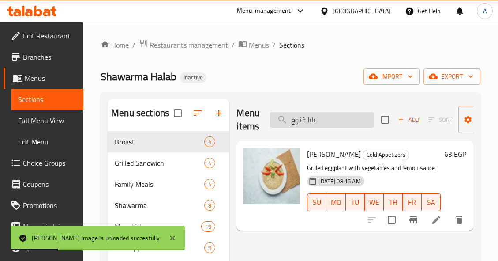
click at [339, 116] on input "بابا غنوج" at bounding box center [322, 119] width 104 height 15
paste input "Barq (Samosa) With Cheese"
click at [339, 116] on input "بابا Barq (Samosa) With Cheese" at bounding box center [322, 119] width 104 height 15
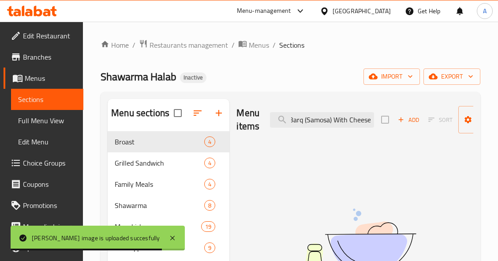
scroll to position [0, 12]
drag, startPoint x: 345, startPoint y: 120, endPoint x: 415, endPoint y: 120, distance: 70.1
click at [415, 120] on div "Menu items بابا Barq (Samosa) With Cheese Add Sort Manage items" at bounding box center [354, 120] width 237 height 42
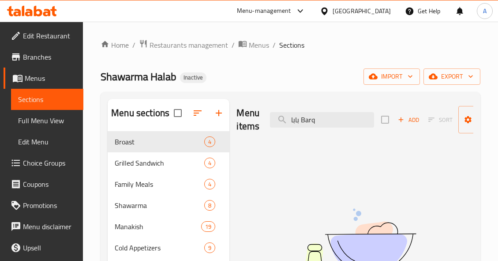
drag, startPoint x: 301, startPoint y: 119, endPoint x: 233, endPoint y: 117, distance: 67.9
click at [240, 119] on div "Menu items بابا Barq Add Sort Manage items" at bounding box center [354, 120] width 237 height 42
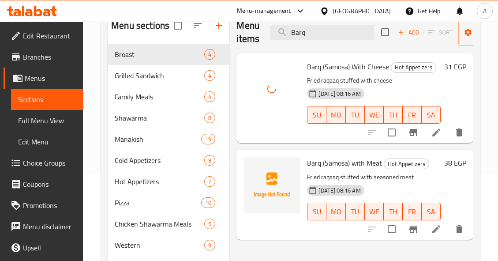
scroll to position [88, 0]
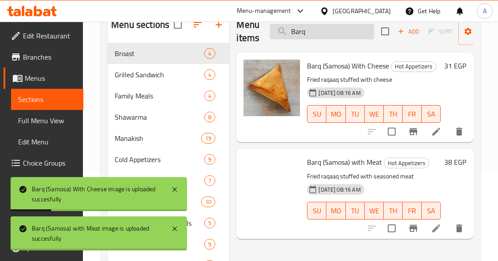
click at [335, 34] on input "Barq" at bounding box center [322, 31] width 104 height 15
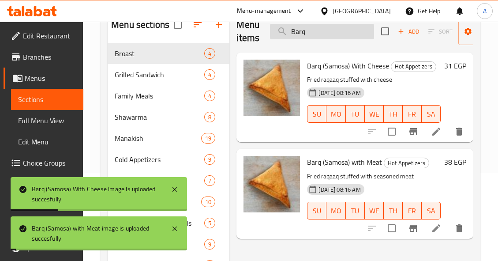
click at [335, 34] on input "Barq" at bounding box center [322, 31] width 104 height 15
paste input "بطاطس جبنة"
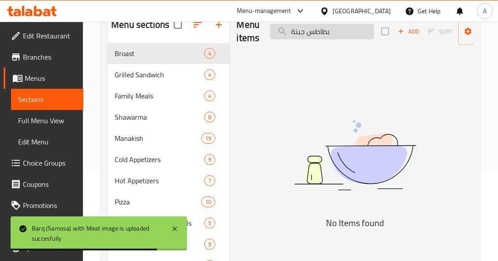
click at [339, 35] on input "بطاطس جبنة" at bounding box center [322, 31] width 104 height 15
paste input "Large Potato Plate"
click at [339, 35] on input "Large Potato Plate" at bounding box center [322, 31] width 104 height 15
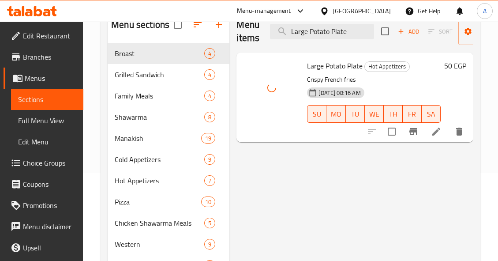
click at [334, 64] on span "Large Potato Plate" at bounding box center [335, 65] width 56 height 13
copy span "Potato"
click at [336, 33] on input "Large Potato Plate" at bounding box center [322, 31] width 104 height 15
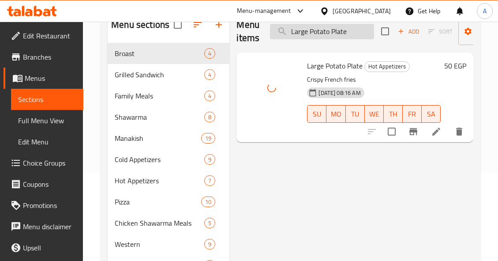
click at [336, 33] on input "Large Potato Plate" at bounding box center [322, 31] width 104 height 15
paste input "Potato"
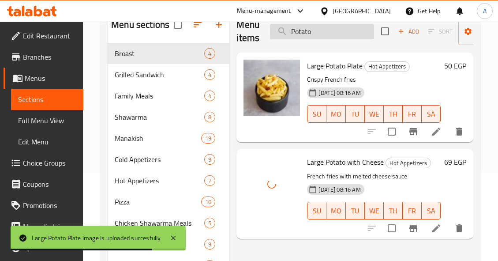
click at [330, 32] on input "Potato" at bounding box center [322, 31] width 104 height 15
paste input "بيتزا بسطرمة"
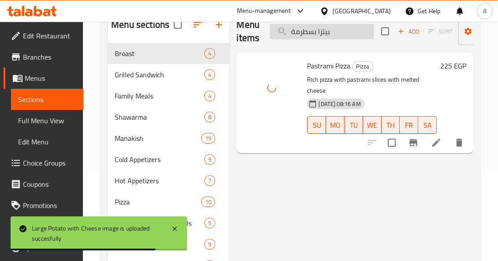
click at [354, 33] on input "بيتزا بسطرمة" at bounding box center [322, 31] width 104 height 15
paste input "لامي"
click at [354, 33] on input "[PERSON_NAME]" at bounding box center [322, 31] width 104 height 15
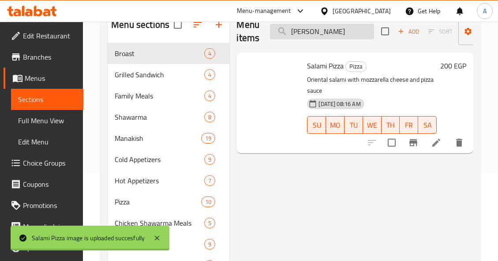
click at [343, 30] on input "[PERSON_NAME]" at bounding box center [322, 31] width 104 height 15
paste input "اورما فراخ"
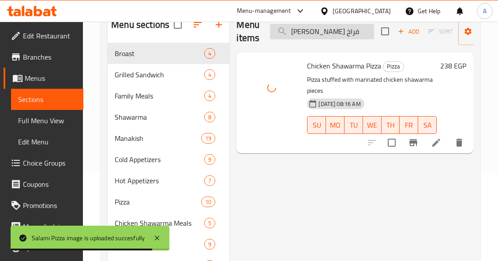
click at [351, 30] on input "[PERSON_NAME] فراخ" at bounding box center [322, 31] width 104 height 15
paste input "حمة"
click at [351, 30] on input "[PERSON_NAME] فراخ" at bounding box center [322, 31] width 104 height 15
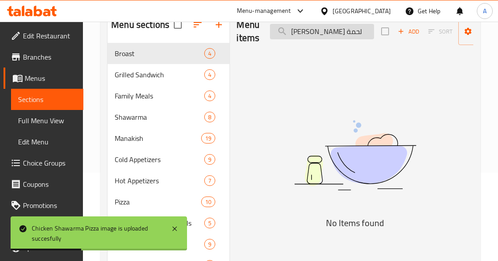
click at [318, 31] on input "بيتزا شاورما لحمة" at bounding box center [322, 31] width 104 height 15
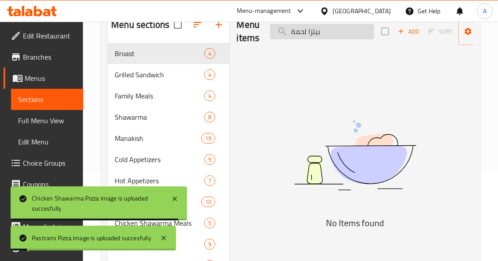
drag, startPoint x: 307, startPoint y: 34, endPoint x: 275, endPoint y: 38, distance: 32.9
click at [275, 38] on input "بيتزا لحمة" at bounding box center [322, 31] width 104 height 15
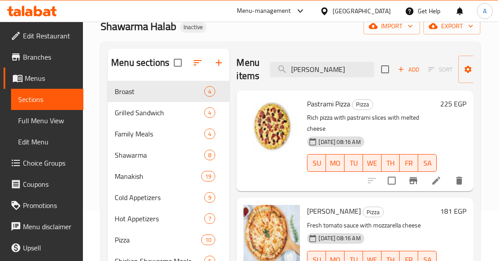
scroll to position [17, 0]
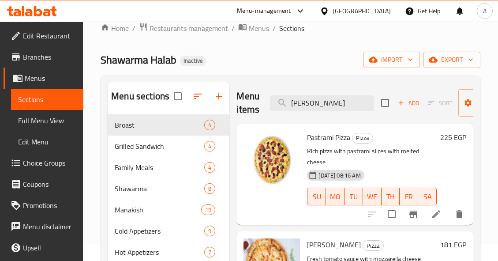
click at [306, 93] on div "Menu items بيتزا Add Sort Manage items" at bounding box center [354, 103] width 237 height 42
click at [320, 104] on input "[PERSON_NAME]" at bounding box center [322, 102] width 104 height 15
paste input "Halloumi Egg Manakish"
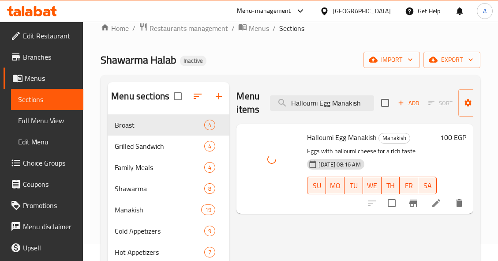
click at [361, 139] on span "Halloumi Egg Manakish" at bounding box center [342, 136] width 70 height 13
copy h6 "Halloumi Egg Manakish"
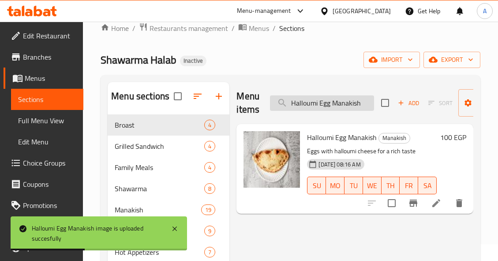
click at [334, 105] on input "Halloumi Egg Manakish" at bounding box center [322, 102] width 104 height 15
paste input "search"
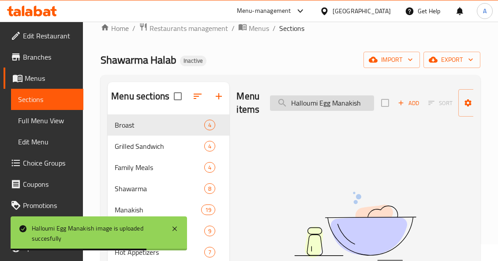
click at [343, 103] on input "Halloumi Egg Manakish" at bounding box center [322, 102] width 104 height 15
click at [322, 106] on input "Halloumi Egg Manakish" at bounding box center [322, 102] width 104 height 15
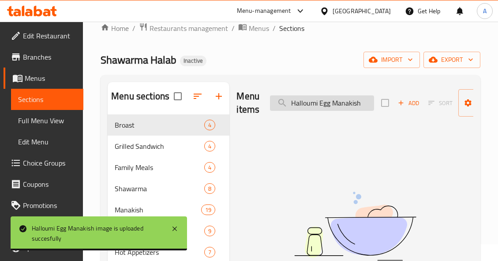
paste input "search"
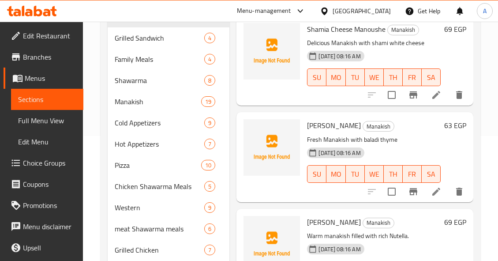
scroll to position [105, 0]
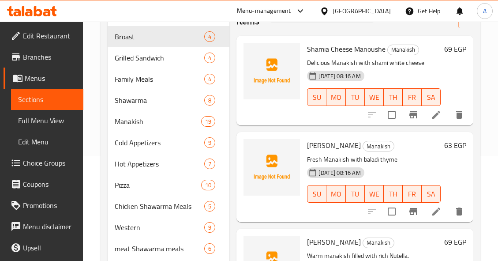
click at [351, 147] on span "[PERSON_NAME]" at bounding box center [334, 144] width 54 height 13
copy h6 "Manousheh"
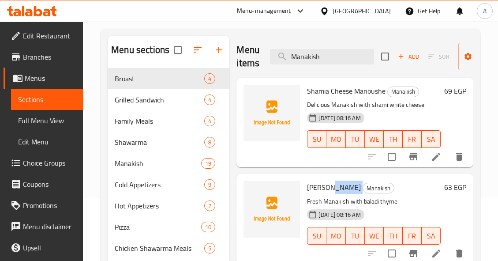
scroll to position [0, 0]
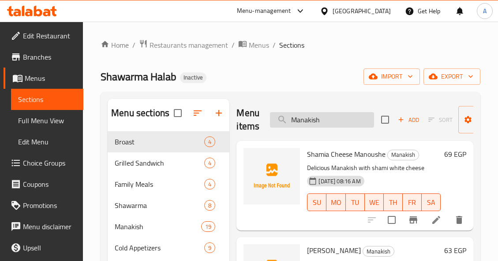
click at [332, 113] on input "Manakish" at bounding box center [322, 119] width 104 height 15
paste input "oushe"
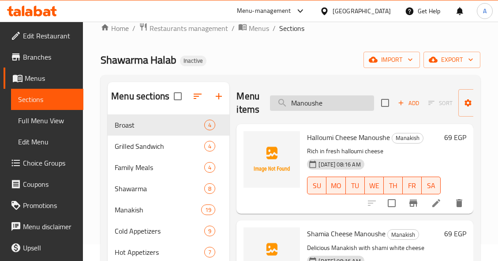
click at [345, 106] on input "Manoushe" at bounding box center [322, 102] width 104 height 15
type input "f"
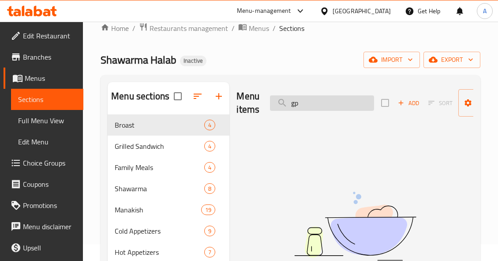
type input "g"
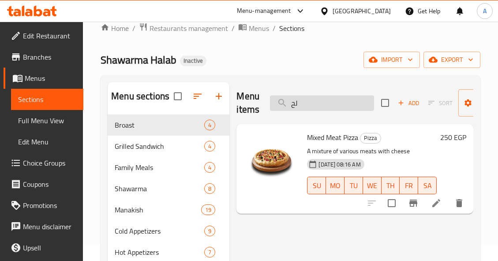
type input "ل"
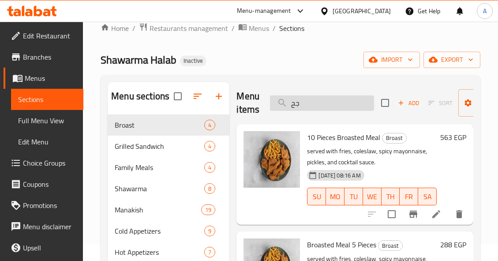
type input "ج"
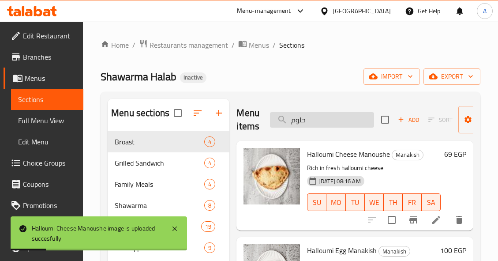
click at [328, 121] on input "حلوم" at bounding box center [322, 119] width 104 height 15
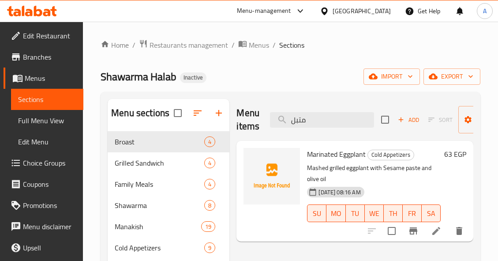
type input "متبل"
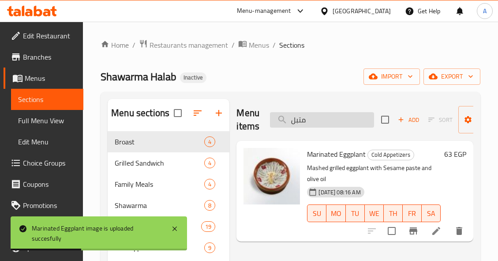
click at [334, 119] on input "متبل" at bounding box center [322, 119] width 104 height 15
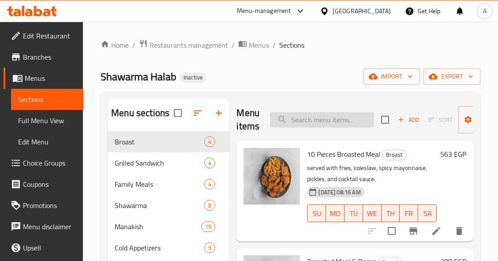
click at [329, 119] on input "search" at bounding box center [322, 119] width 104 height 15
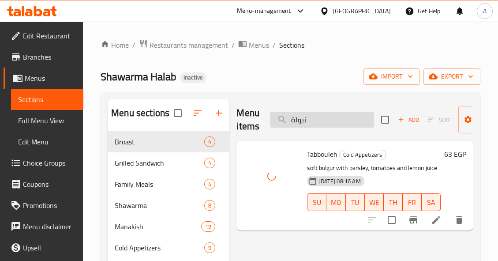
click at [324, 116] on input "تبولة" at bounding box center [322, 119] width 104 height 15
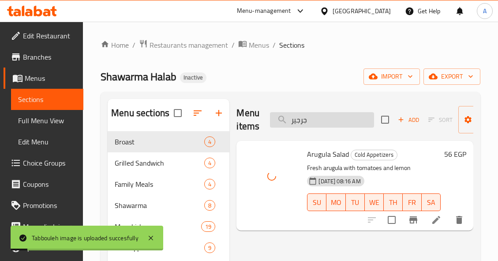
click at [328, 118] on input "جرجير" at bounding box center [322, 119] width 104 height 15
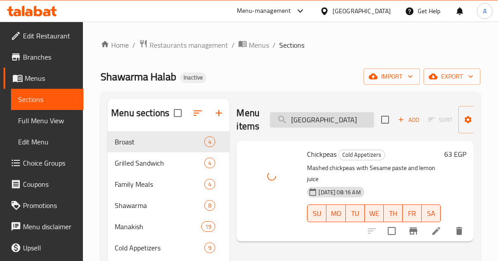
click at [344, 123] on input "[GEOGRAPHIC_DATA]" at bounding box center [322, 119] width 104 height 15
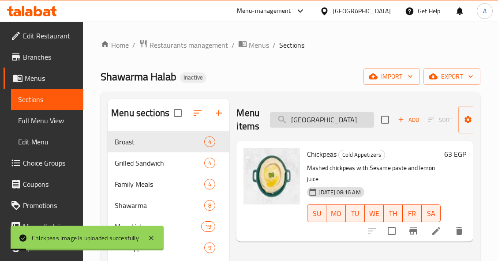
paste input "جاج مشوي فحم"
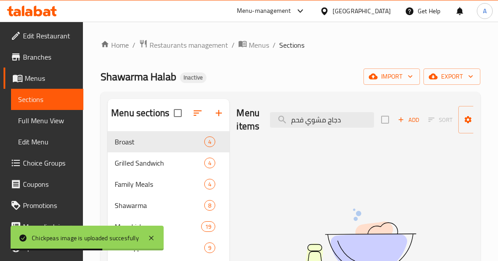
drag, startPoint x: 306, startPoint y: 119, endPoint x: 245, endPoint y: 123, distance: 60.9
click at [258, 125] on div "Menu items دجاج مشوي فحم Add Sort Manage items" at bounding box center [354, 120] width 237 height 42
click at [331, 119] on input "دجاج مشوي" at bounding box center [322, 119] width 104 height 15
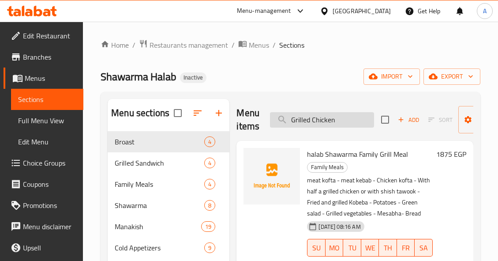
click at [346, 119] on input "Grilled Chicken" at bounding box center [322, 119] width 104 height 15
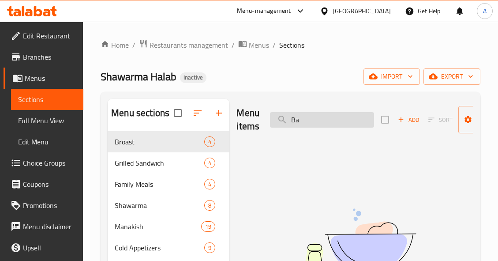
type input "B"
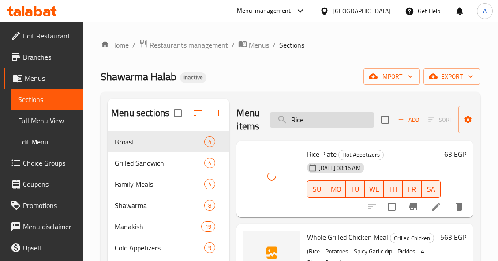
click at [314, 123] on input "Rice" at bounding box center [322, 119] width 104 height 15
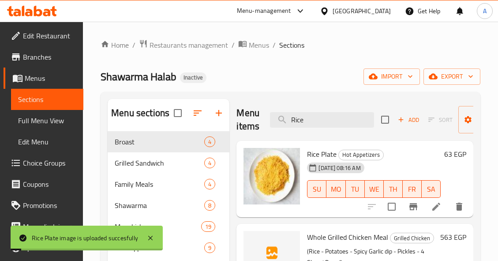
paste input "سلطه خضراء"
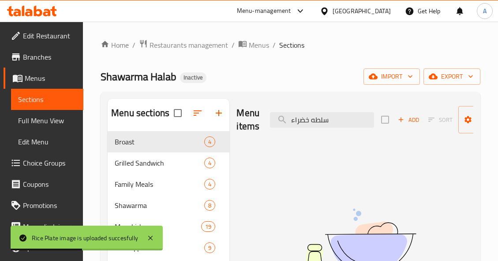
drag, startPoint x: 310, startPoint y: 119, endPoint x: 251, endPoint y: 116, distance: 59.2
click at [251, 116] on div "Menu items سلطه خضراء Add Sort Manage items" at bounding box center [354, 120] width 237 height 42
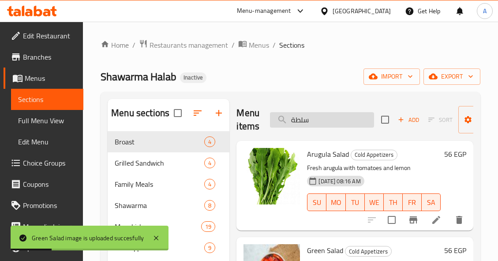
click at [353, 124] on input "سلطة" at bounding box center [322, 119] width 104 height 15
paste input "دوتش اسكالوب"
click at [353, 124] on input "سندوتش اسكالوب" at bounding box center [322, 119] width 104 height 15
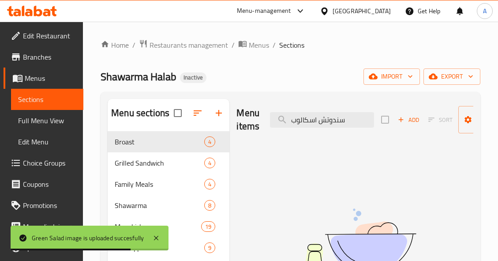
drag, startPoint x: 318, startPoint y: 121, endPoint x: 224, endPoint y: 121, distance: 94.3
type input "سندوتش"
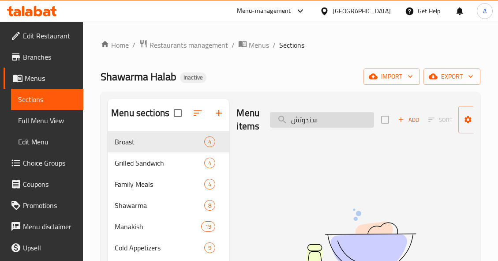
click at [320, 123] on input "سندوتش" at bounding box center [322, 119] width 104 height 15
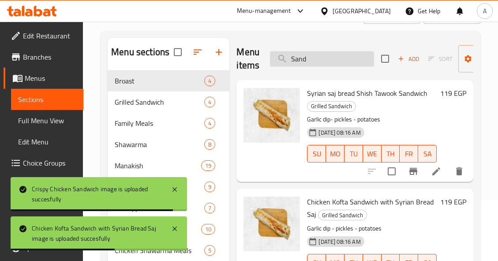
click at [333, 66] on input "Sand" at bounding box center [322, 58] width 104 height 15
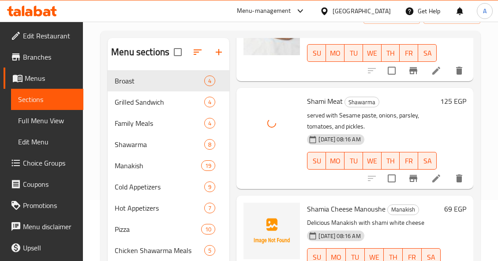
scroll to position [132, 0]
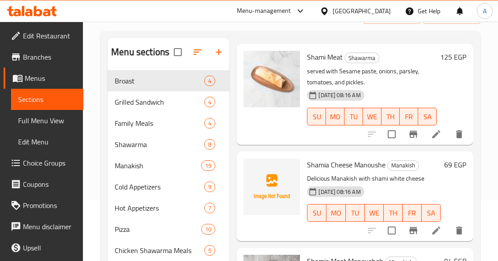
click at [317, 152] on div "Shamia Cheese Manoushe Manakish Delicious Manakish with shami white cheese 16-0…" at bounding box center [354, 195] width 237 height 89
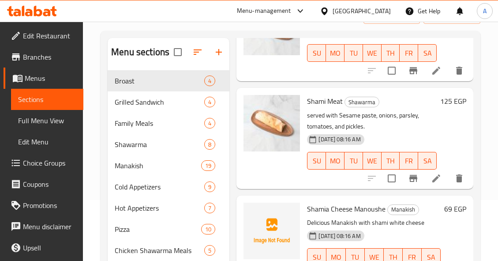
scroll to position [0, 0]
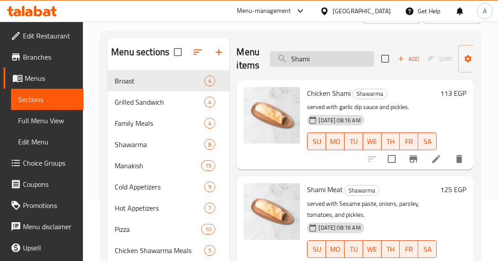
click at [315, 60] on input "Shami" at bounding box center [322, 58] width 104 height 15
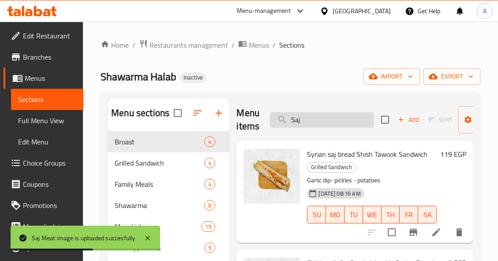
click at [339, 122] on input "Saj" at bounding box center [322, 119] width 104 height 15
paste input "عربي فراخ"
click at [339, 122] on input "عربي فراخ" at bounding box center [322, 119] width 104 height 15
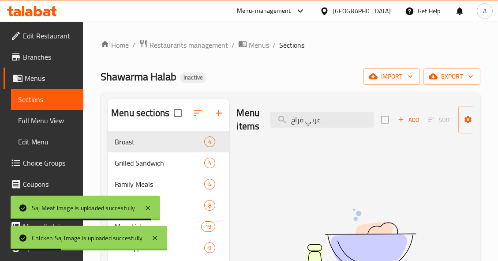
drag, startPoint x: 306, startPoint y: 119, endPoint x: 256, endPoint y: 127, distance: 50.9
click at [257, 127] on div "Menu items عربي فراخ Add Sort Manage items" at bounding box center [354, 120] width 237 height 42
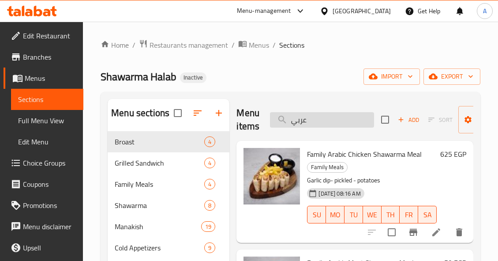
click at [334, 121] on input "عربي" at bounding box center [322, 119] width 104 height 15
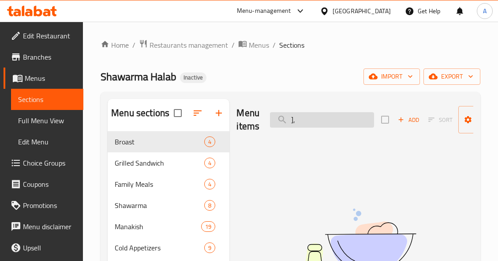
type input "]"
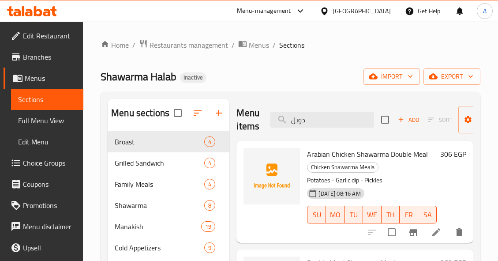
type input "دوبل"
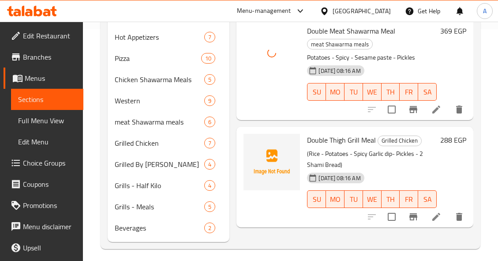
scroll to position [237, 0]
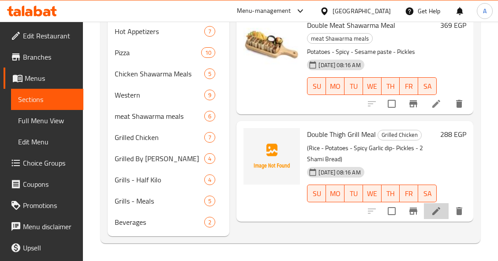
click at [427, 209] on li at bounding box center [436, 211] width 25 height 16
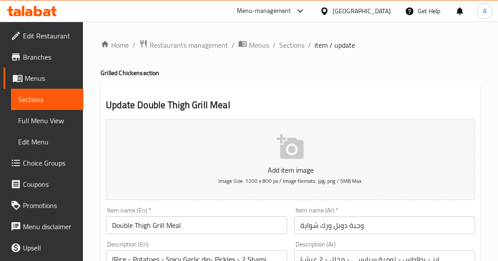
click at [357, 224] on input "وجبة دوبل ورك شواية" at bounding box center [384, 225] width 181 height 18
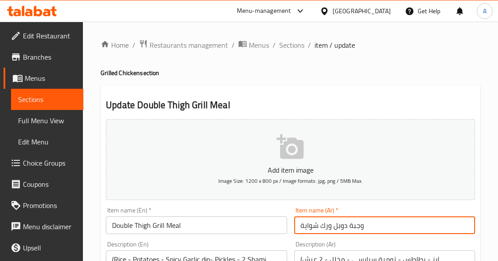
click at [357, 224] on input "وجبة دوبل ورك شواية" at bounding box center [384, 225] width 181 height 18
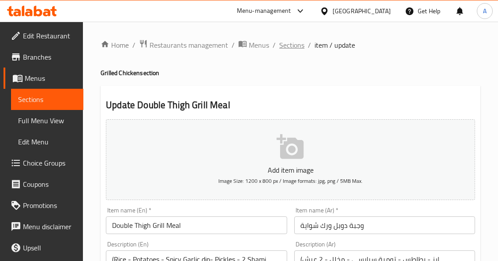
click at [297, 48] on span "Sections" at bounding box center [291, 45] width 25 height 11
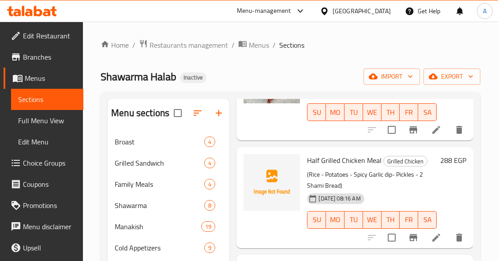
scroll to position [88, 0]
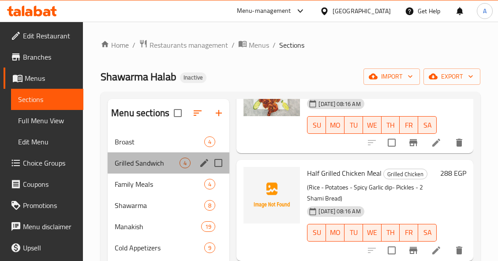
click at [157, 156] on div "Grilled Sandwich 4" at bounding box center [169, 162] width 122 height 21
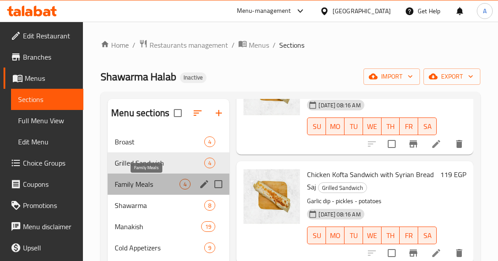
click at [149, 184] on span "Family Meals" at bounding box center [147, 184] width 65 height 11
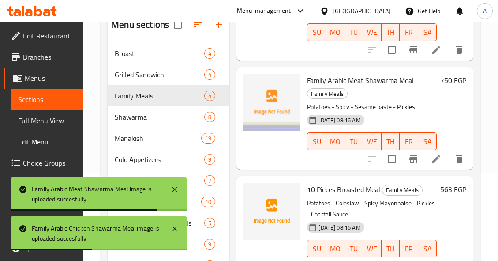
scroll to position [145, 0]
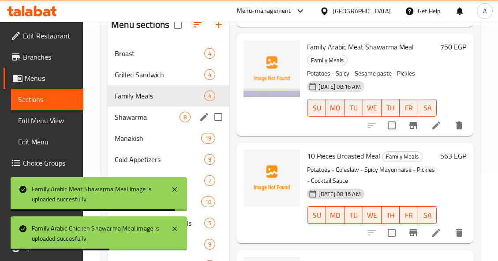
click at [157, 121] on span "Shawarma" at bounding box center [147, 117] width 65 height 11
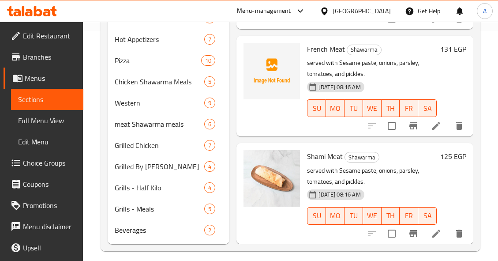
scroll to position [237, 0]
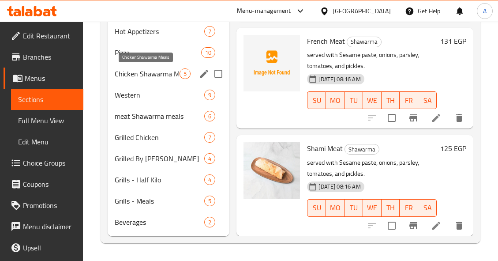
click at [148, 71] on span "Chicken Shawarma Meals" at bounding box center [147, 73] width 65 height 11
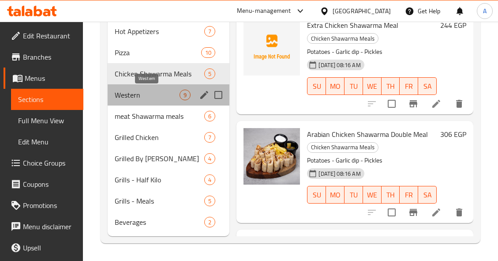
click at [162, 89] on span "Western" at bounding box center [147, 94] width 65 height 11
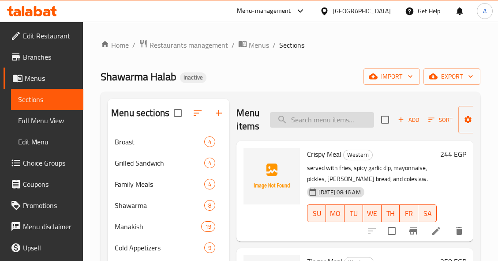
click at [353, 116] on input "search" at bounding box center [322, 119] width 104 height 15
paste input "Sausage Egg Mankousheh"
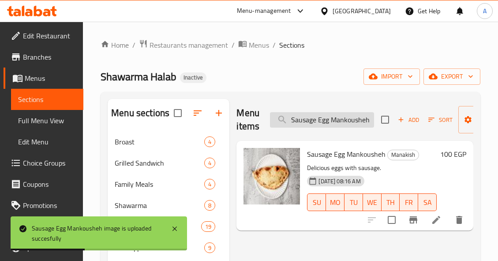
click at [337, 122] on input "Sausage Egg Mankousheh" at bounding box center [322, 119] width 104 height 15
paste input "Egg with Pastrami Manouc"
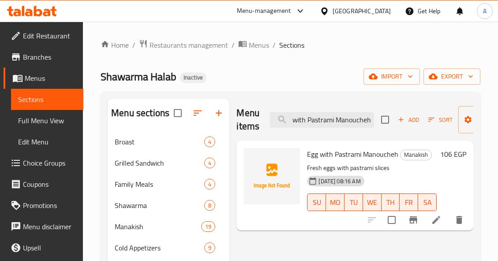
type input "Egg with Pastrami Manoucheh"
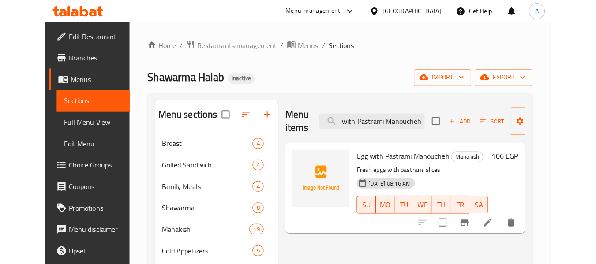
scroll to position [0, 0]
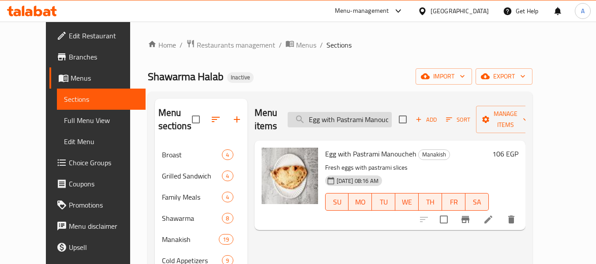
click at [383, 119] on input "Egg with Pastrami Manoucheh" at bounding box center [339, 119] width 104 height 15
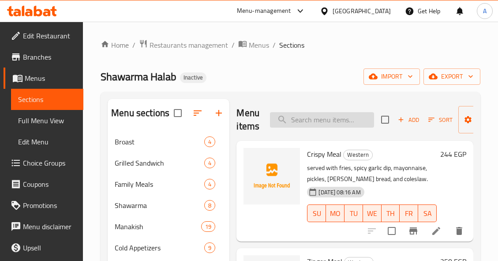
click at [343, 114] on input "search" at bounding box center [322, 119] width 104 height 15
paste input "Egg with Pastrami Manoucheh"
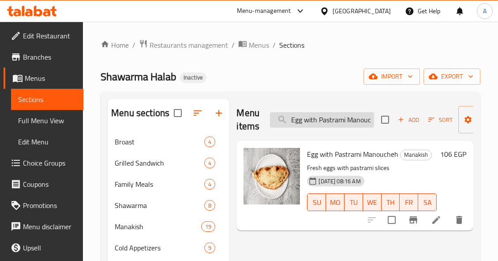
click at [326, 117] on input "Egg with Pastrami Manoucheh" at bounding box center [322, 119] width 104 height 15
paste input "بيض لحم مفروم"
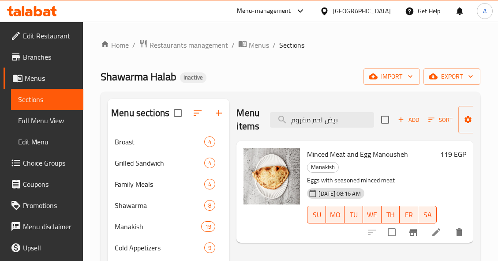
click at [321, 43] on ol "Home / Restaurants management / Menus / Sections" at bounding box center [291, 44] width 380 height 11
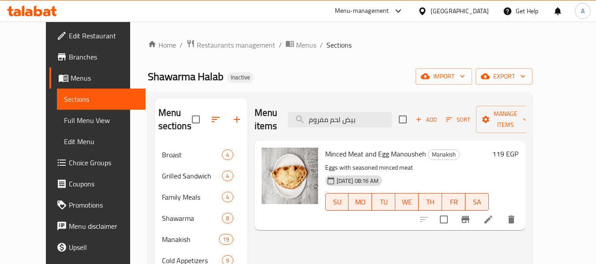
click at [332, 78] on div "Shawarma Halab Inactive import export" at bounding box center [340, 76] width 384 height 16
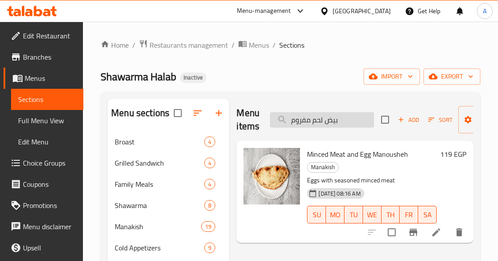
click at [349, 123] on input "بيض لحم مفروم" at bounding box center [322, 119] width 104 height 15
paste input "Fattoush"
click at [349, 123] on input "Fattoush" at bounding box center [322, 119] width 104 height 15
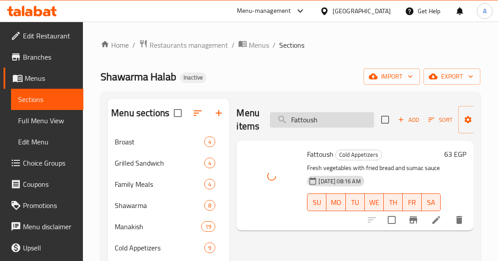
click at [368, 122] on input "Fattoush" at bounding box center [322, 119] width 104 height 15
paste input "فرخة شواية"
click at [368, 122] on input "فرخة شواية" at bounding box center [322, 119] width 104 height 15
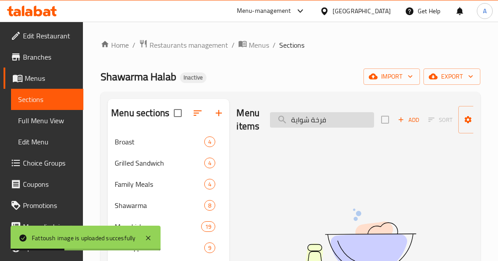
drag, startPoint x: 314, startPoint y: 119, endPoint x: 356, endPoint y: 121, distance: 42.4
click at [356, 121] on input "فرخة شواية" at bounding box center [322, 119] width 104 height 15
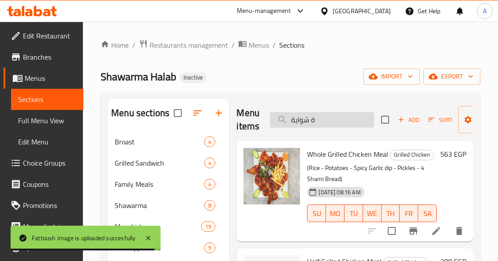
drag, startPoint x: 308, startPoint y: 118, endPoint x: 328, endPoint y: 119, distance: 20.3
click at [327, 120] on input "ة شواية" at bounding box center [322, 119] width 104 height 15
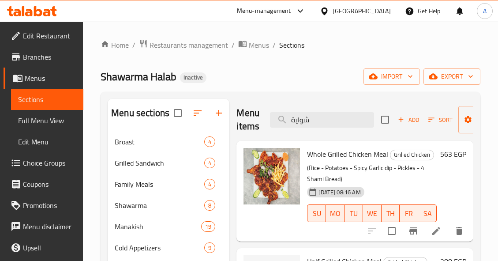
click at [332, 127] on div "Menu items شواية Add Sort Manage items" at bounding box center [354, 120] width 237 height 42
click at [336, 122] on input "شواية" at bounding box center [322, 119] width 104 height 15
paste input "فرنساوي فراخ"
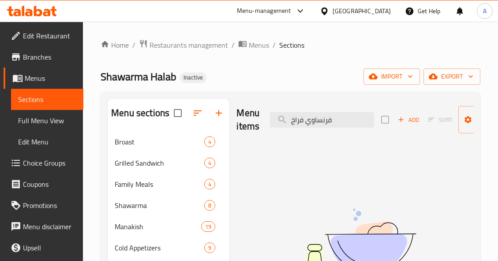
drag, startPoint x: 305, startPoint y: 118, endPoint x: 248, endPoint y: 117, distance: 56.9
click at [254, 118] on div "Menu items فرنساوي فراخ Add Sort Manage items" at bounding box center [354, 120] width 237 height 42
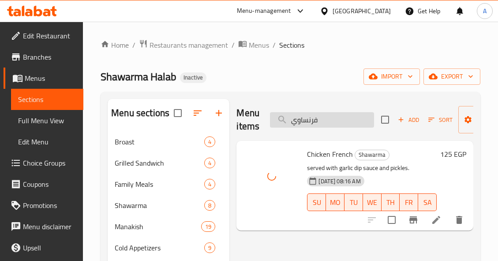
click at [369, 117] on input "فرنساوي" at bounding box center [322, 119] width 104 height 15
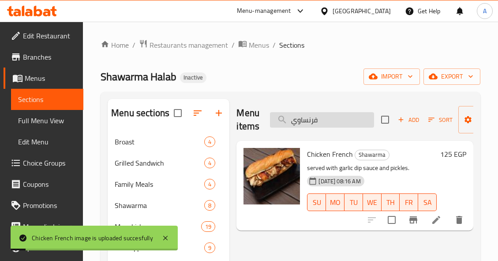
paste input "لحمة"
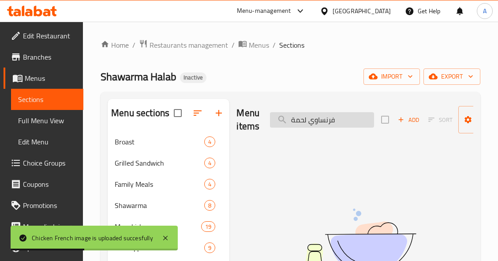
click at [309, 117] on input "فرنساوي لحمة" at bounding box center [322, 119] width 104 height 15
click at [305, 121] on input "فرنساوي لحمة" at bounding box center [322, 119] width 104 height 15
drag, startPoint x: 308, startPoint y: 119, endPoint x: 266, endPoint y: 125, distance: 42.2
click at [267, 125] on div "Menu items فرنساوي لحمة Add Sort Manage items" at bounding box center [354, 120] width 237 height 42
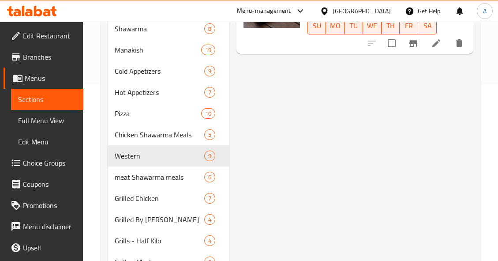
scroll to position [44, 0]
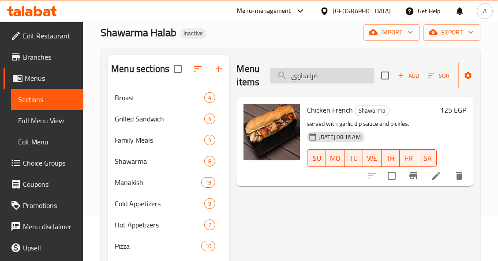
click at [315, 77] on input "فرنساوي" at bounding box center [322, 75] width 104 height 15
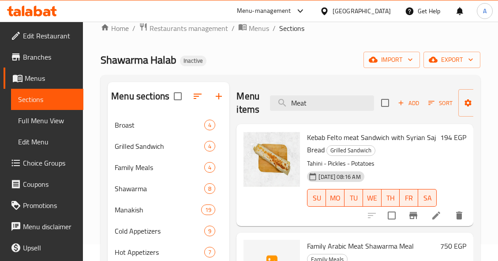
scroll to position [0, 0]
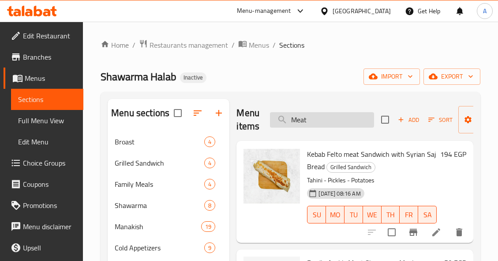
click at [347, 118] on input "Meat" at bounding box center [322, 119] width 104 height 15
click at [347, 118] on input "v" at bounding box center [322, 119] width 104 height 15
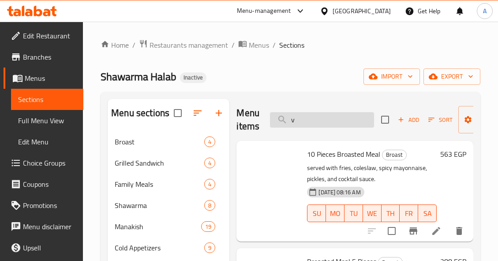
paste input "كايزر فراخ"
click at [347, 118] on input "v" at bounding box center [322, 119] width 104 height 15
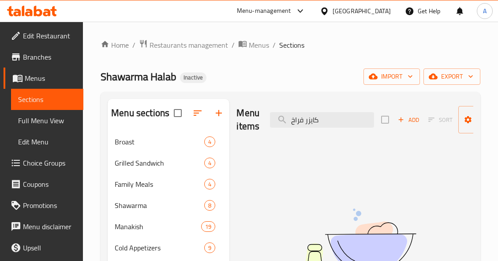
drag, startPoint x: 305, startPoint y: 119, endPoint x: 377, endPoint y: 122, distance: 71.9
click at [377, 122] on div "Menu items كايزر فراخ Add Sort Manage items" at bounding box center [354, 120] width 237 height 42
type input "فراخ"
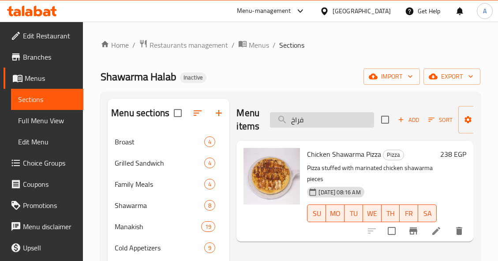
click at [316, 113] on input "فراخ" at bounding box center [322, 119] width 104 height 15
type input "Bun"
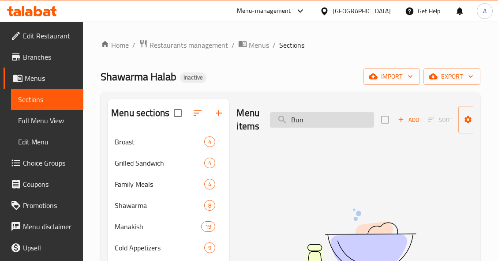
click at [314, 121] on input "Bun" at bounding box center [322, 119] width 104 height 15
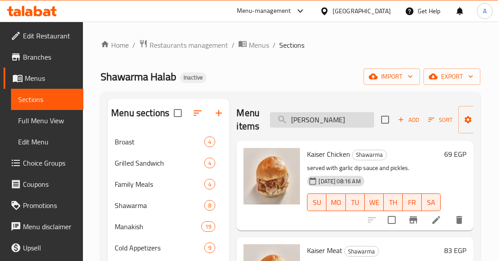
click at [347, 123] on input "Kai" at bounding box center [322, 119] width 104 height 15
paste input "كباب فلتو كيلو"
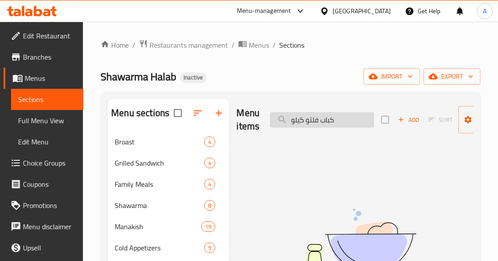
click at [347, 123] on input "كباب فلتو كيلو" at bounding box center [322, 119] width 104 height 15
click at [325, 130] on div "Menu items كباب فلتو كيلو Add Sort Manage items" at bounding box center [354, 120] width 237 height 42
click at [331, 122] on input "كباب فلتو كيلو" at bounding box center [322, 119] width 104 height 15
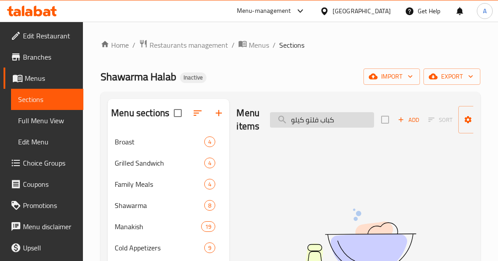
click at [331, 122] on input "كباب فلتو كيلو" at bounding box center [322, 119] width 104 height 15
paste input "Kilo Fletoo meat Kebab Meal"
click at [331, 122] on input "كباب فلتو كيلو" at bounding box center [322, 119] width 104 height 15
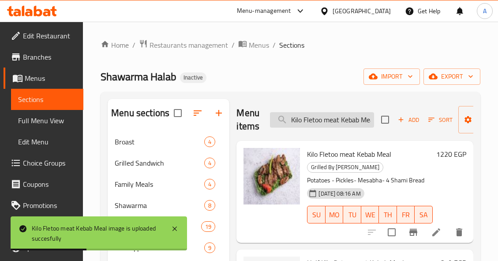
click at [347, 117] on input "Kilo Fletoo meat Kebab Meal" at bounding box center [322, 119] width 104 height 15
click at [348, 117] on input "Kilo Fletoo meat Kebab Meal" at bounding box center [322, 119] width 104 height 15
paste input "كبيبة مقلية"
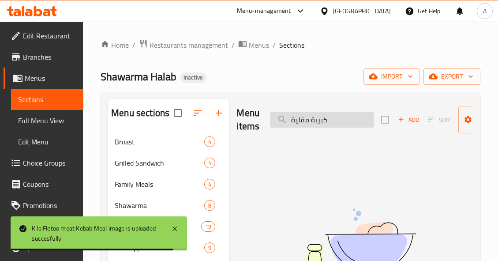
drag, startPoint x: 309, startPoint y: 121, endPoint x: 373, endPoint y: 123, distance: 63.9
click at [373, 123] on input "كبيبة مقلية" at bounding box center [322, 119] width 104 height 15
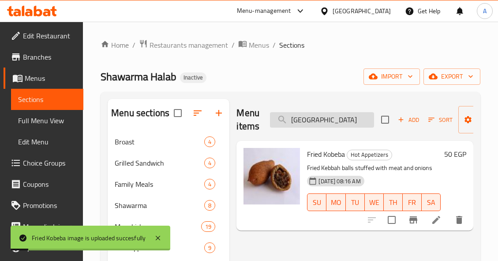
click at [362, 122] on input "مقلية" at bounding box center [322, 119] width 104 height 15
paste input "فتة 200 وجب"
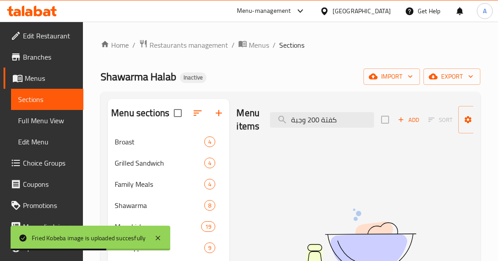
drag, startPoint x: 306, startPoint y: 120, endPoint x: 261, endPoint y: 130, distance: 45.7
click at [261, 130] on div "Menu items كفتة 200 وجبة Add Sort Manage items" at bounding box center [354, 120] width 237 height 42
click at [313, 119] on input "كفتة 200 وجبة" at bounding box center [322, 119] width 104 height 15
drag, startPoint x: 305, startPoint y: 120, endPoint x: 263, endPoint y: 127, distance: 42.4
click at [265, 128] on div "Menu items كفتة 200 وجبة Add Sort Manage items" at bounding box center [354, 120] width 237 height 42
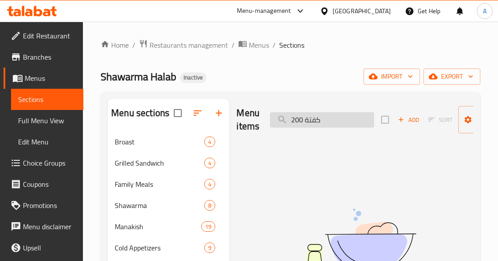
drag, startPoint x: 303, startPoint y: 120, endPoint x: 272, endPoint y: 122, distance: 31.8
click at [274, 123] on input "كفتة 200" at bounding box center [322, 119] width 104 height 15
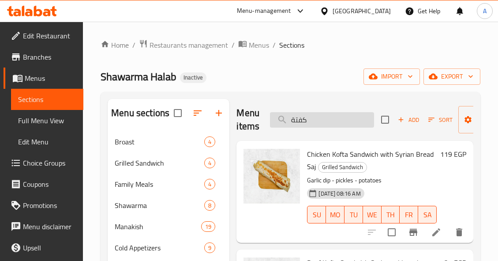
click at [339, 124] on input "كفتة" at bounding box center [322, 119] width 104 height 15
click at [341, 123] on input "كفتة" at bounding box center [322, 119] width 104 height 15
type input "ك"
click at [339, 120] on input "kebab" at bounding box center [322, 119] width 104 height 15
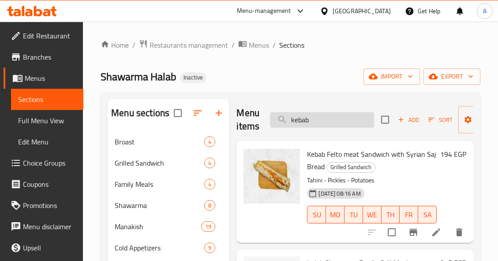
click at [339, 120] on input "kebab" at bounding box center [322, 119] width 104 height 15
paste input "وجبة بانيه"
click at [339, 120] on input "وجبة بانيه" at bounding box center [322, 119] width 104 height 15
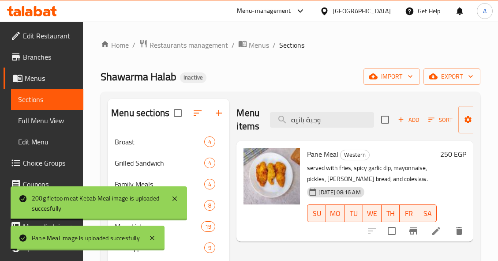
click at [345, 129] on div "Menu items وجبة بانيه Add Sort Manage items" at bounding box center [354, 120] width 237 height 42
click at [345, 126] on input "وجبة بانيه" at bounding box center [322, 119] width 104 height 15
click at [345, 125] on input "وجبة بانيه" at bounding box center [322, 119] width 104 height 15
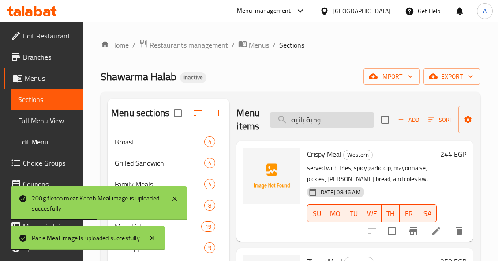
click at [345, 125] on input "وجبة بانيه" at bounding box center [322, 119] width 104 height 15
paste input "ص فرخة شواية"
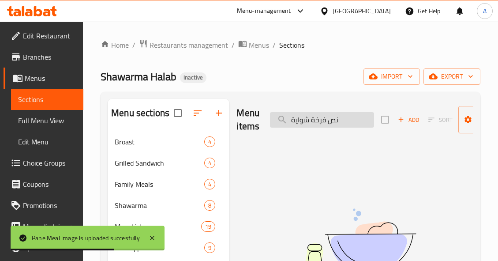
drag, startPoint x: 312, startPoint y: 117, endPoint x: 279, endPoint y: 118, distance: 32.6
click at [279, 118] on input "نص فرخة شواية" at bounding box center [322, 119] width 104 height 15
drag, startPoint x: 309, startPoint y: 121, endPoint x: 387, endPoint y: 124, distance: 78.5
click at [387, 124] on div "Menu items نص فرخة Add Sort Manage items" at bounding box center [354, 120] width 237 height 42
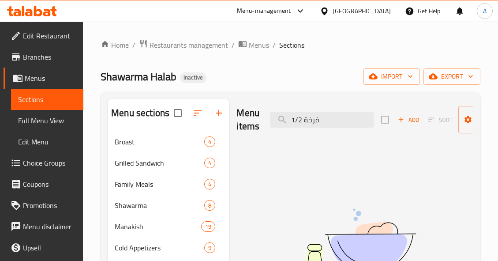
drag, startPoint x: 323, startPoint y: 121, endPoint x: 264, endPoint y: 119, distance: 59.1
click at [264, 119] on div "Menu items 1/2 فرخة Add Sort Manage items" at bounding box center [354, 120] width 237 height 42
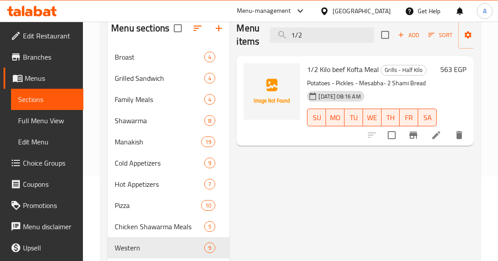
scroll to position [88, 0]
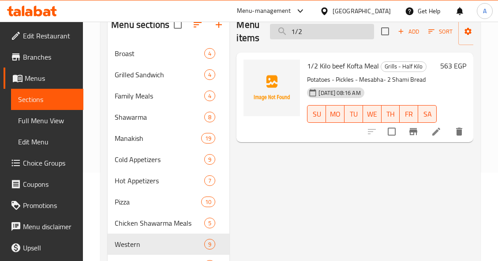
click at [318, 35] on input "1/2" at bounding box center [322, 31] width 104 height 15
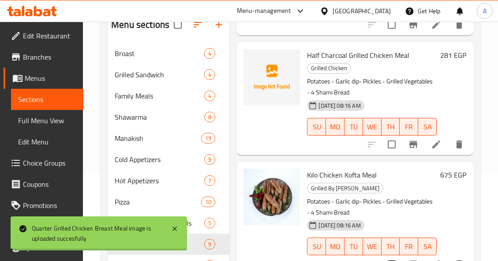
scroll to position [2292, 0]
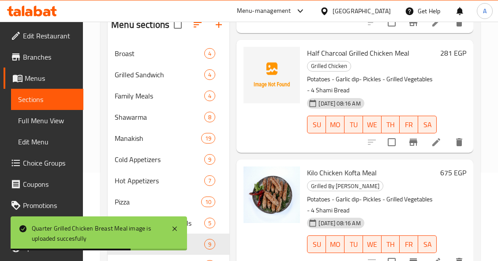
click at [420, 96] on p "Potatoes - Garlic dip- Pickles - Grilled Vegetables - 4 Shami Bread" at bounding box center [372, 85] width 130 height 22
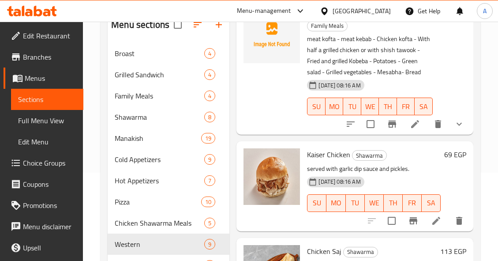
scroll to position [0, 0]
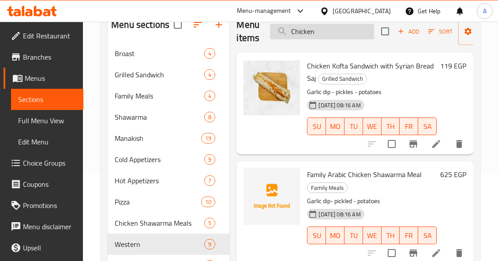
click at [321, 34] on input "Chicken" at bounding box center [322, 31] width 104 height 15
paste input "Yalanji"
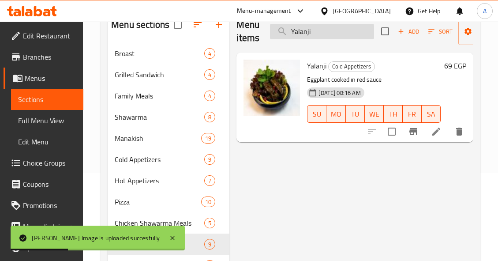
click at [319, 30] on input "Yalanji" at bounding box center [322, 31] width 104 height 15
paste input "[PERSON_NAME] Chicken Shawarma Meal"
click at [319, 30] on input "[PERSON_NAME] Chicken Shawarma Meal" at bounding box center [322, 31] width 104 height 15
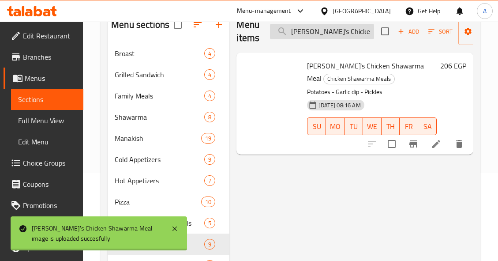
click at [318, 33] on input "[PERSON_NAME] Chicken Shawarma Meal" at bounding box center [322, 31] width 104 height 15
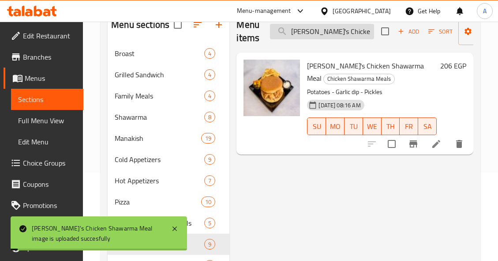
click at [318, 33] on input "[PERSON_NAME] Chicken Shawarma Meal" at bounding box center [322, 31] width 104 height 15
paste input "Shish Tawook 200gm"
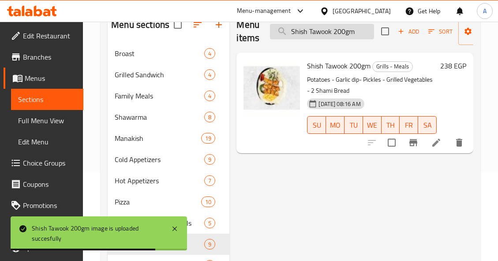
click at [331, 30] on input "Shish Tawook 200gm" at bounding box center [322, 31] width 104 height 15
paste input "وجبه زنجر"
click at [331, 30] on input "وجبه زنجر" at bounding box center [322, 31] width 104 height 15
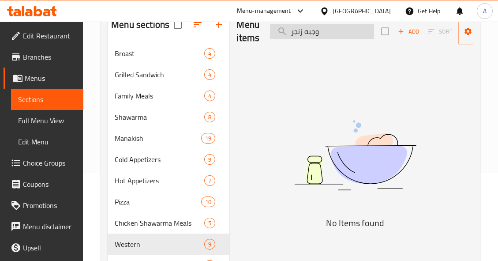
click at [335, 36] on input "وجبه زنجر" at bounding box center [322, 31] width 104 height 15
paste input "Zinger Meal"
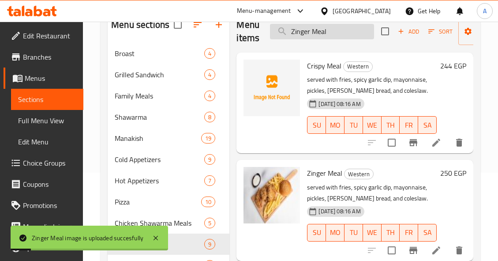
click at [343, 29] on input "Zinger Meal" at bounding box center [322, 31] width 104 height 15
paste input "Quarter Grilled Chicken Breast"
click at [343, 29] on input "Quarter Grilled Chicken Breast Meal" at bounding box center [322, 31] width 104 height 15
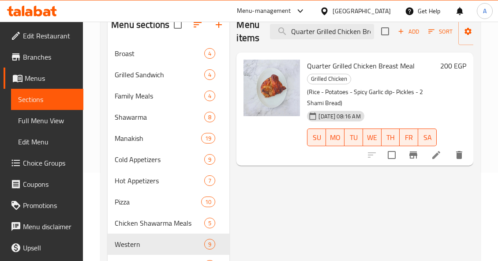
click at [357, 67] on span "Quarter Grilled Chicken Breast Meal" at bounding box center [361, 65] width 108 height 13
copy h6 "Quarter Grilled Chicken Breast Meal"
click at [328, 24] on input "Quarter Grilled Chicken Breast Meal" at bounding box center [322, 31] width 104 height 15
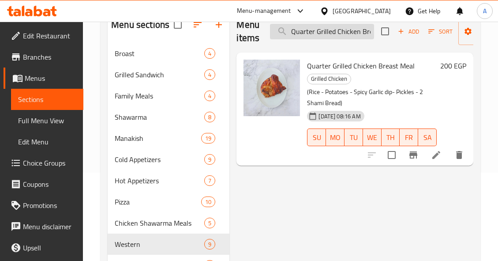
click at [333, 31] on input "Quarter Grilled Chicken Breast Meal" at bounding box center [322, 31] width 104 height 15
paste input "search"
click at [333, 31] on input "Quarter Grilled Chicken Breast Meal" at bounding box center [322, 31] width 104 height 15
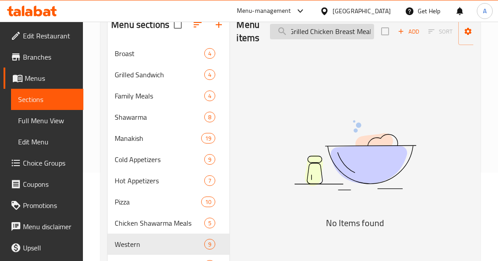
click at [345, 32] on input "Quarter Grilled Chicken Breast Meal" at bounding box center [322, 31] width 104 height 15
drag, startPoint x: 352, startPoint y: 32, endPoint x: 406, endPoint y: 34, distance: 54.3
click at [406, 34] on div "Menu items Quarter Grilled Chicken Meal Add Sort Manage items" at bounding box center [354, 32] width 237 height 42
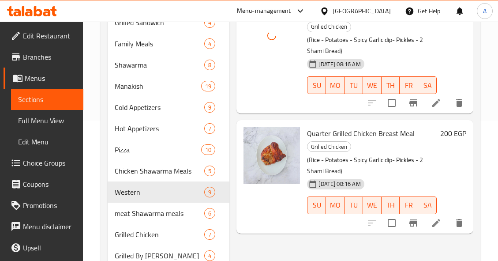
scroll to position [17, 0]
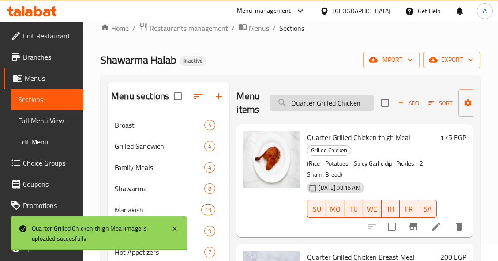
click at [332, 103] on input "Quarter Grilled Chicken" at bounding box center [322, 102] width 104 height 15
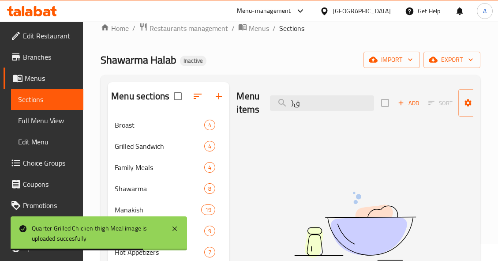
type input "}"
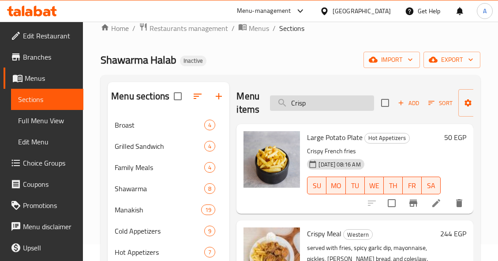
click at [344, 108] on input "Crisp" at bounding box center [322, 102] width 104 height 15
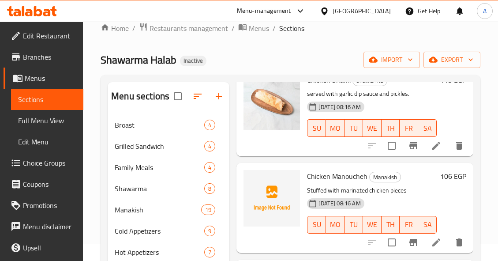
scroll to position [749, 0]
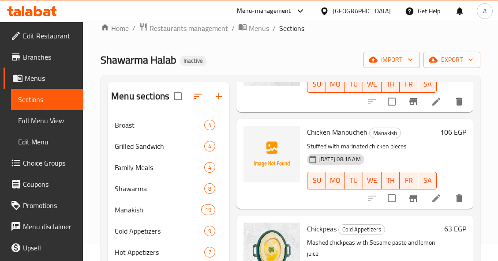
type input "Chi"
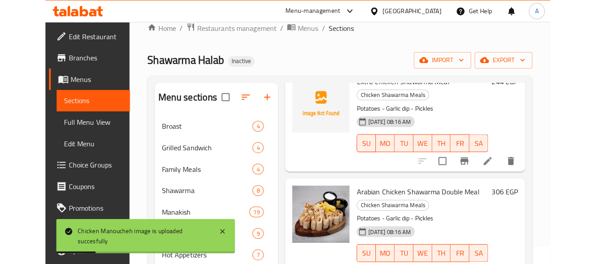
scroll to position [1323, 0]
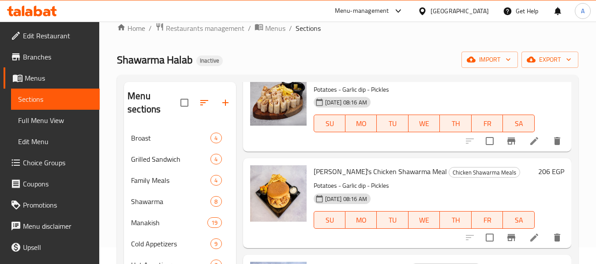
click at [46, 119] on span "Full Menu View" at bounding box center [55, 120] width 75 height 11
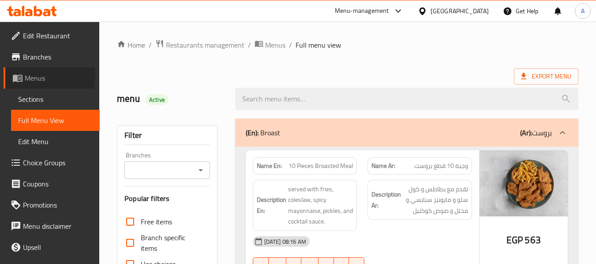
click at [35, 75] on span "Menus" at bounding box center [59, 78] width 68 height 11
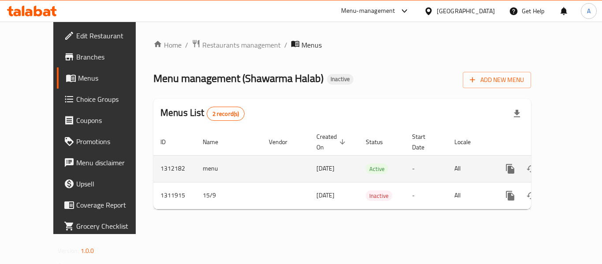
click at [569, 164] on icon "enhanced table" at bounding box center [574, 169] width 11 height 11
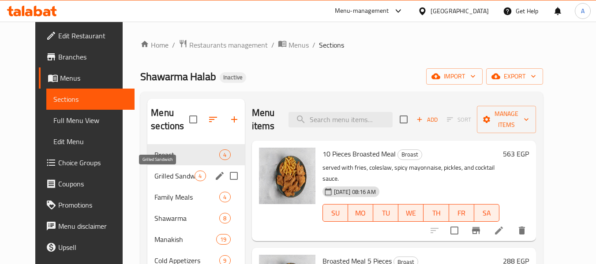
click at [157, 175] on span "Grilled Sandwich" at bounding box center [174, 176] width 40 height 11
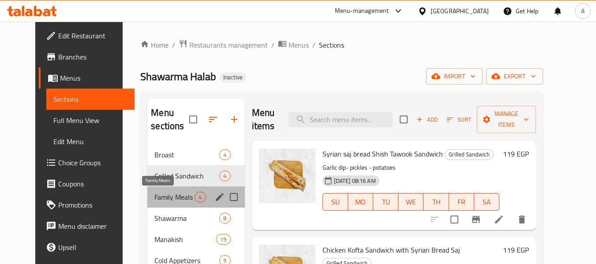
click at [162, 199] on span "Family Meals" at bounding box center [174, 197] width 40 height 11
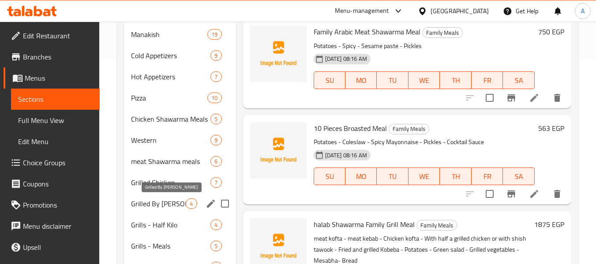
scroll to position [220, 0]
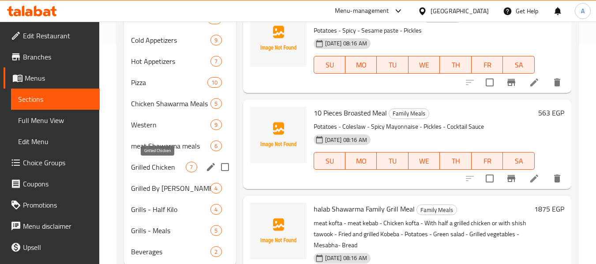
click at [170, 167] on span "Grilled Chicken" at bounding box center [158, 167] width 55 height 11
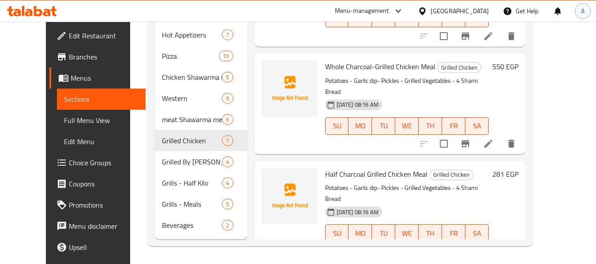
scroll to position [237, 0]
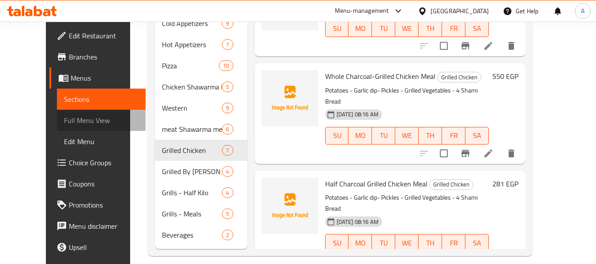
drag, startPoint x: 70, startPoint y: 115, endPoint x: 97, endPoint y: 148, distance: 43.0
click at [70, 115] on link "Full Menu View" at bounding box center [101, 120] width 89 height 21
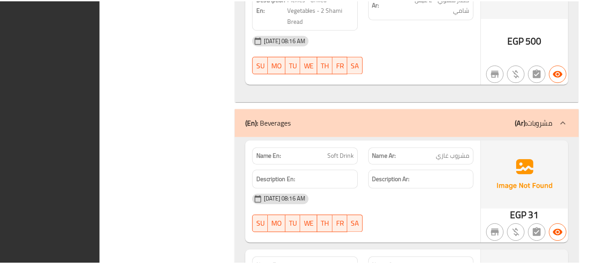
scroll to position [14582, 0]
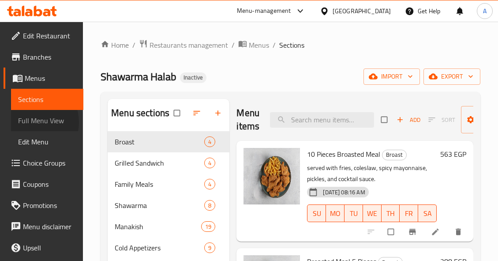
drag, startPoint x: 31, startPoint y: 122, endPoint x: 326, endPoint y: 0, distance: 319.6
click at [31, 122] on span "Full Menu View" at bounding box center [47, 120] width 58 height 11
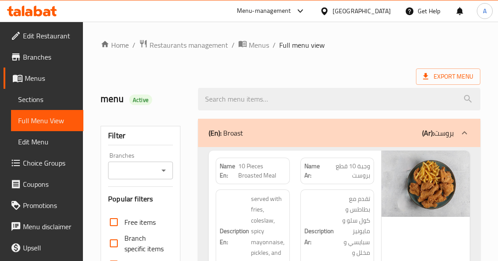
click at [335, 69] on div "Export Menu" at bounding box center [291, 76] width 380 height 16
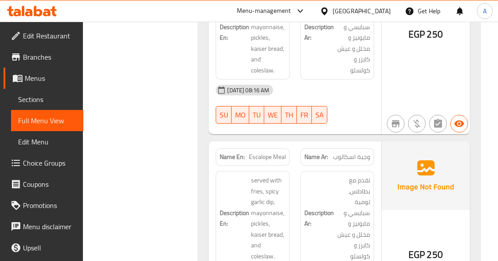
click at [282, 152] on span "Escalope Meal" at bounding box center [267, 156] width 37 height 9
copy span "Escalope Meal"
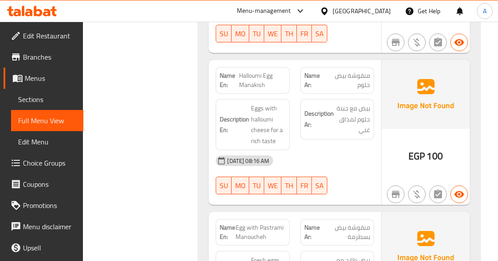
scroll to position [8308, 0]
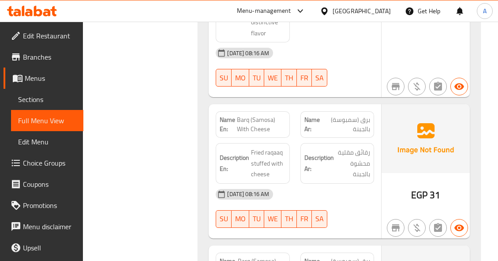
click at [268, 127] on span "Barq (Samosa) With Cheese" at bounding box center [261, 124] width 49 height 19
copy span "Barq (Samosa) With Cheese"
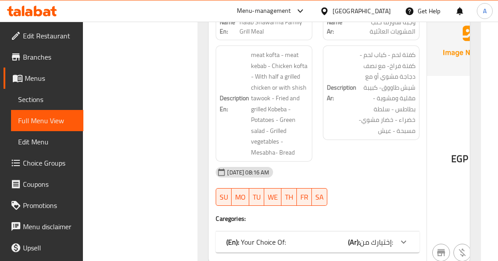
scroll to position [8591, 0]
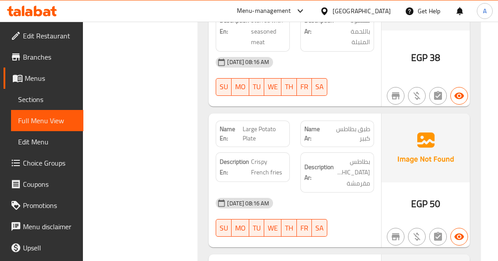
click at [274, 139] on span "Large Potato Plate" at bounding box center [263, 133] width 43 height 19
copy span "Large Potato Plate"
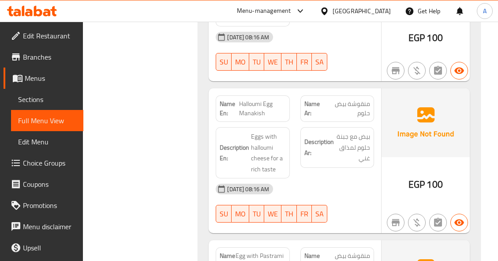
click at [250, 118] on span "Halloumi Egg Manakish" at bounding box center [262, 108] width 47 height 19
copy span "Halloumi Egg Manakish"
click at [359, 48] on div "[DATE] 08:16 AM" at bounding box center [294, 36] width 169 height 21
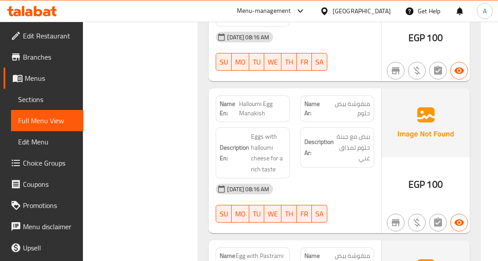
click at [352, 48] on div "[DATE] 08:16 AM" at bounding box center [294, 36] width 169 height 21
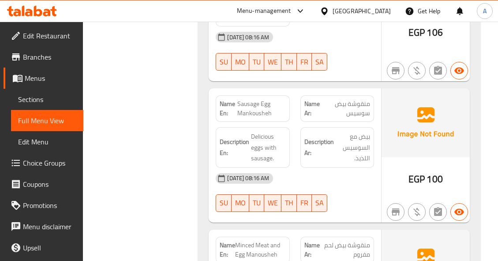
click at [264, 118] on span "Sausage Egg Mankousheh" at bounding box center [261, 108] width 48 height 19
copy span "Sausage Egg Mankousheh"
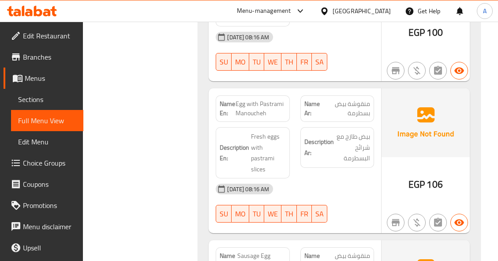
click at [252, 118] on span "Egg with Pastrami Manoucheh" at bounding box center [260, 108] width 50 height 19
copy span "Egg with Pastrami Manoucheh"
click at [265, 118] on span "Egg with Pastrami Manoucheh" at bounding box center [260, 108] width 50 height 19
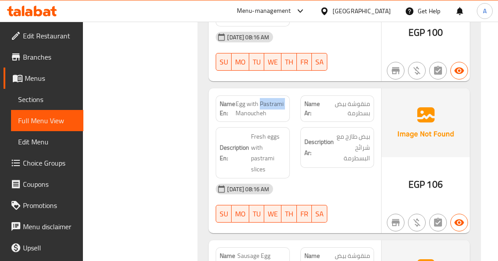
click at [265, 118] on span "Egg with Pastrami Manoucheh" at bounding box center [260, 108] width 50 height 19
copy span "Egg with Pastrami Manoucheh"
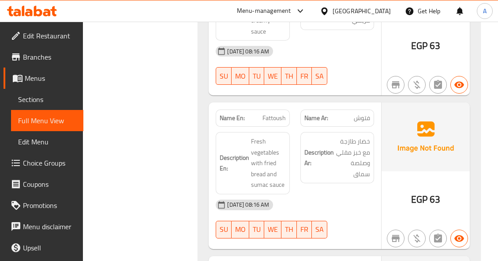
click at [284, 123] on span "Fattoush" at bounding box center [273, 117] width 23 height 9
click at [279, 123] on span "Fattoush" at bounding box center [273, 117] width 23 height 9
click at [278, 123] on span "Fattoush" at bounding box center [273, 117] width 23 height 9
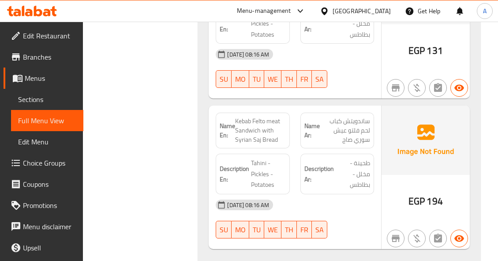
scroll to position [15856, 0]
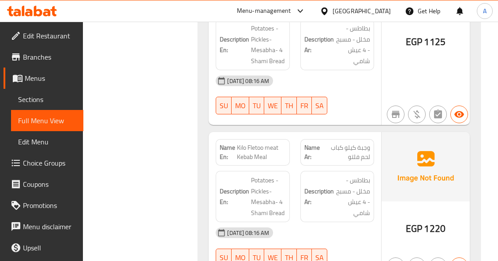
click at [263, 143] on span "Kilo Fletoo meat Kebab Meal" at bounding box center [261, 152] width 49 height 19
copy span "Kilo Fletoo meat Kebab Meal"
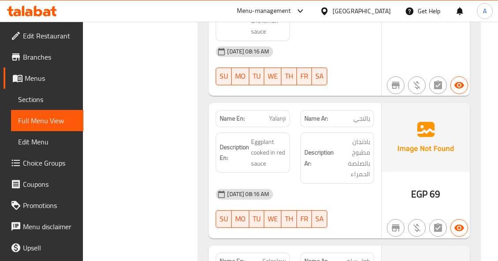
click at [276, 123] on span "Yalanji" at bounding box center [277, 118] width 17 height 9
copy span "Yalanji"
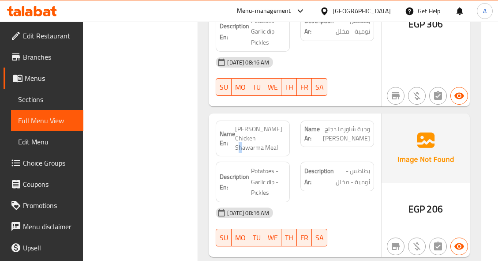
click at [263, 130] on span "[PERSON_NAME] Chicken Shawarma Meal" at bounding box center [260, 138] width 50 height 28
click at [262, 128] on span "[PERSON_NAME] Chicken Shawarma Meal" at bounding box center [260, 138] width 50 height 28
click at [261, 128] on span "[PERSON_NAME] Chicken Shawarma Meal" at bounding box center [260, 138] width 50 height 28
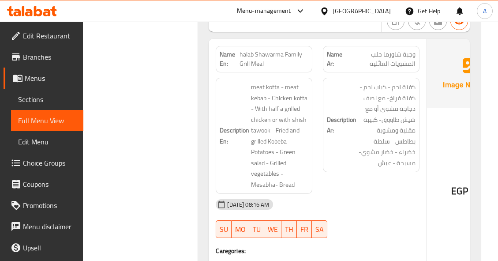
scroll to position [864, 0]
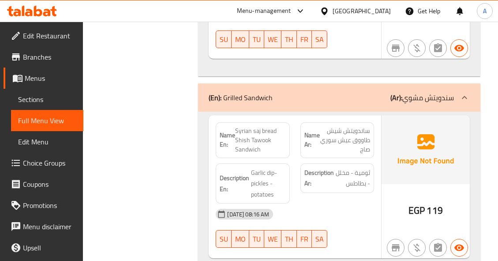
click at [258, 134] on span "Syrian saj bread Shish Tawook Sandwich" at bounding box center [260, 140] width 50 height 28
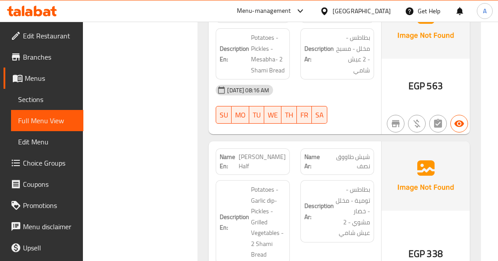
scroll to position [17072, 0]
click at [259, 152] on span "Shish Tawook 200gm" at bounding box center [262, 161] width 45 height 19
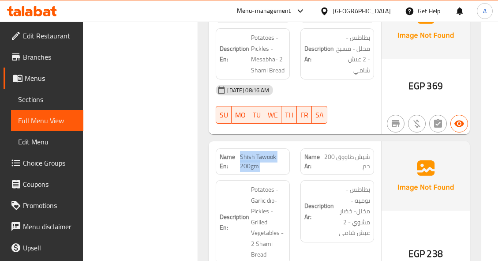
copy span "Shish Tawook 200gm"
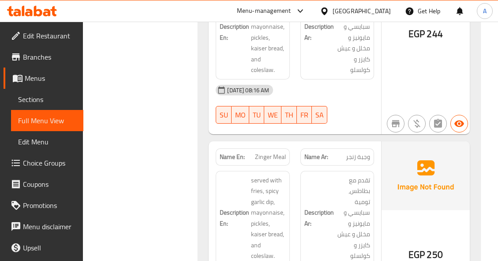
click at [272, 152] on span "Zinger Meal" at bounding box center [270, 156] width 31 height 9
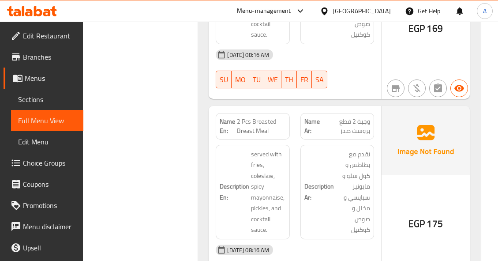
scroll to position [14544, 0]
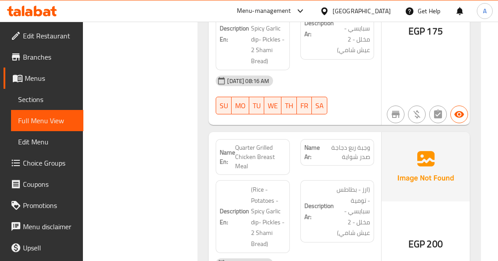
click at [248, 143] on span "Quarter Grilled Chicken Breast Meal" at bounding box center [260, 157] width 50 height 28
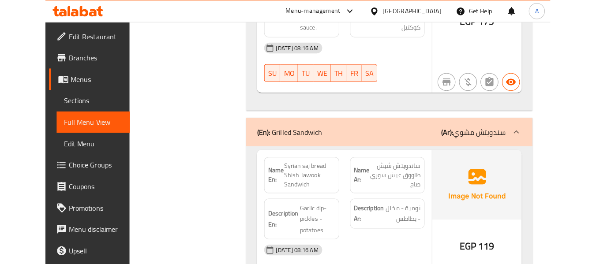
scroll to position [2020, 0]
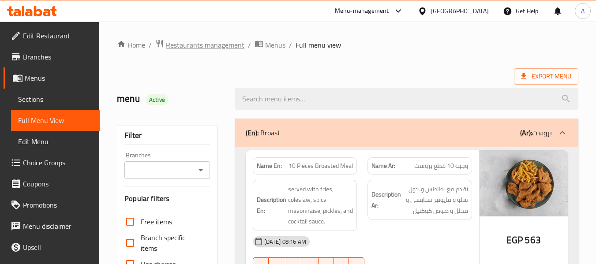
click at [214, 45] on span "Restaurants management" at bounding box center [205, 45] width 78 height 11
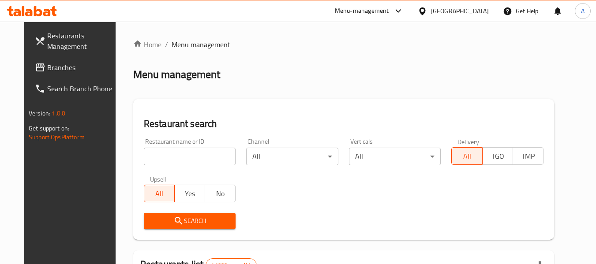
drag, startPoint x: 37, startPoint y: 58, endPoint x: 41, endPoint y: 60, distance: 4.5
click at [37, 58] on link "Branches" at bounding box center [76, 67] width 96 height 21
